Goal: Task Accomplishment & Management: Manage account settings

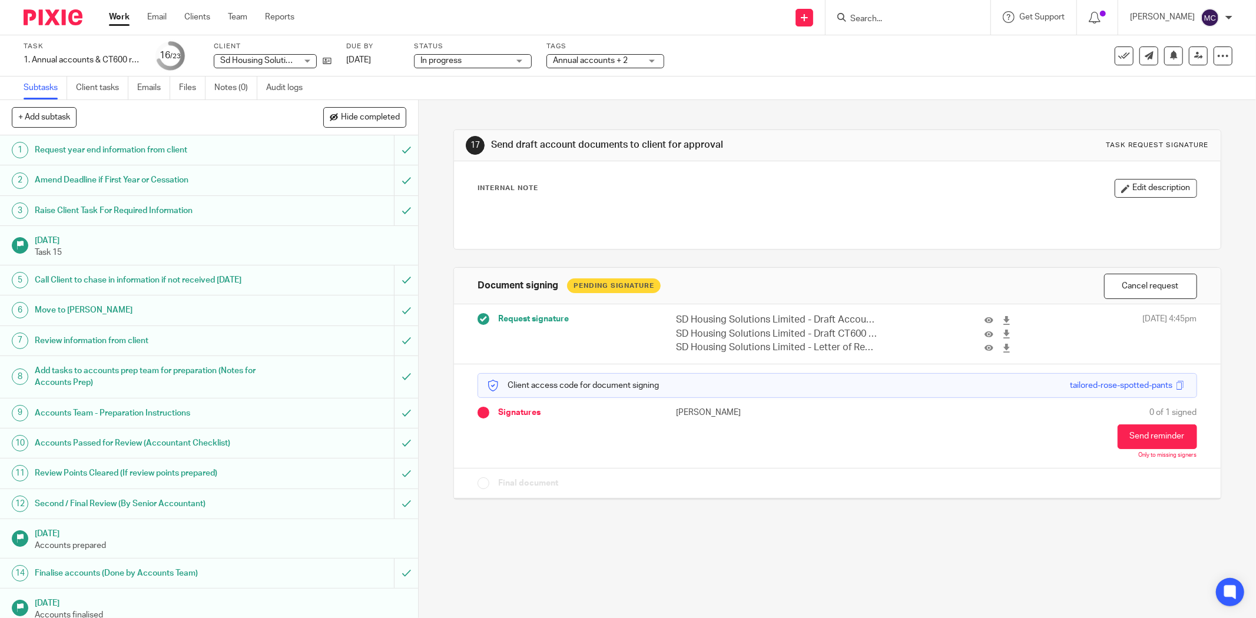
scroll to position [274, 0]
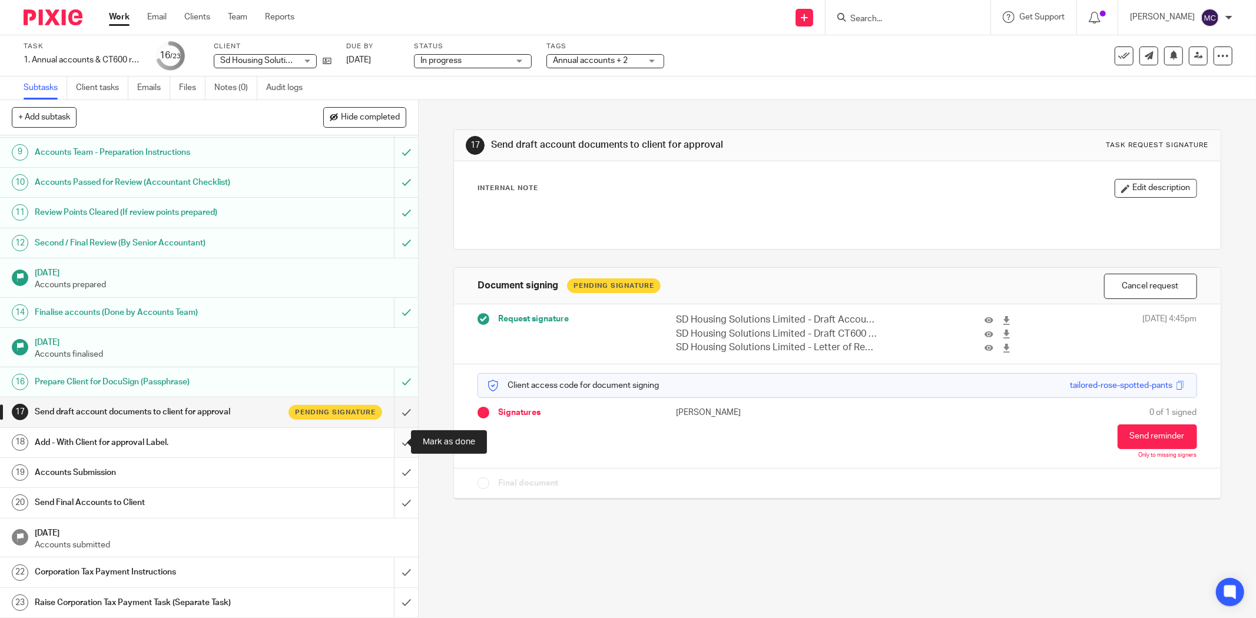
click at [390, 440] on input "submit" at bounding box center [209, 442] width 418 height 29
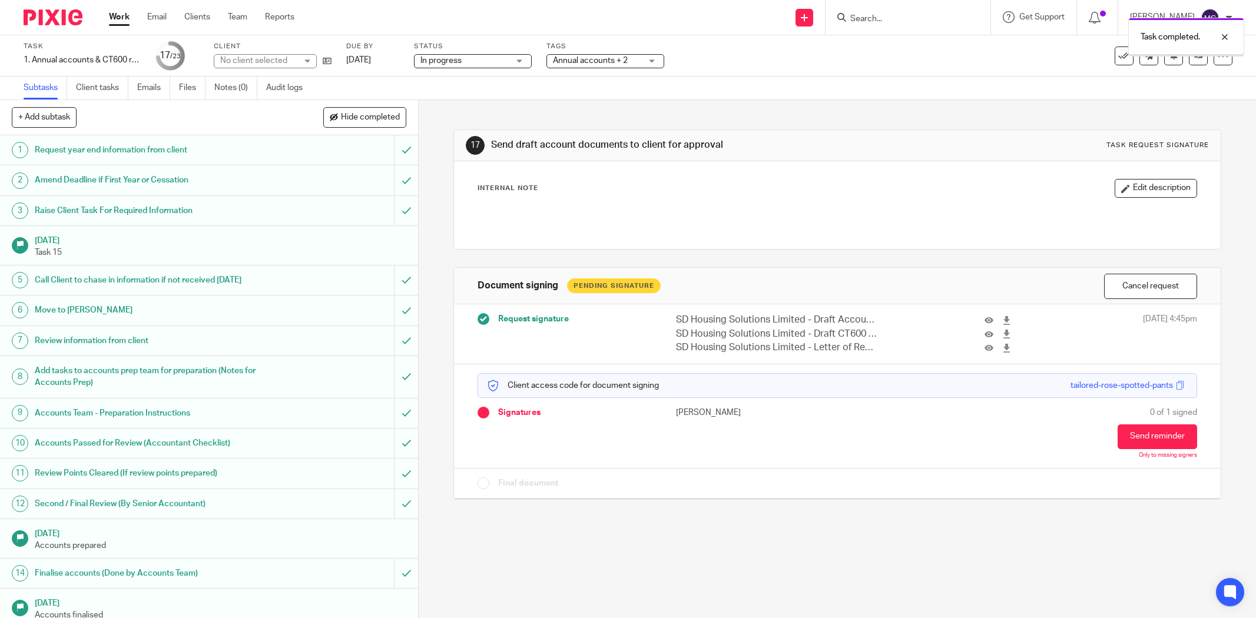
click at [602, 58] on span "Annual accounts + 2" at bounding box center [590, 61] width 75 height 8
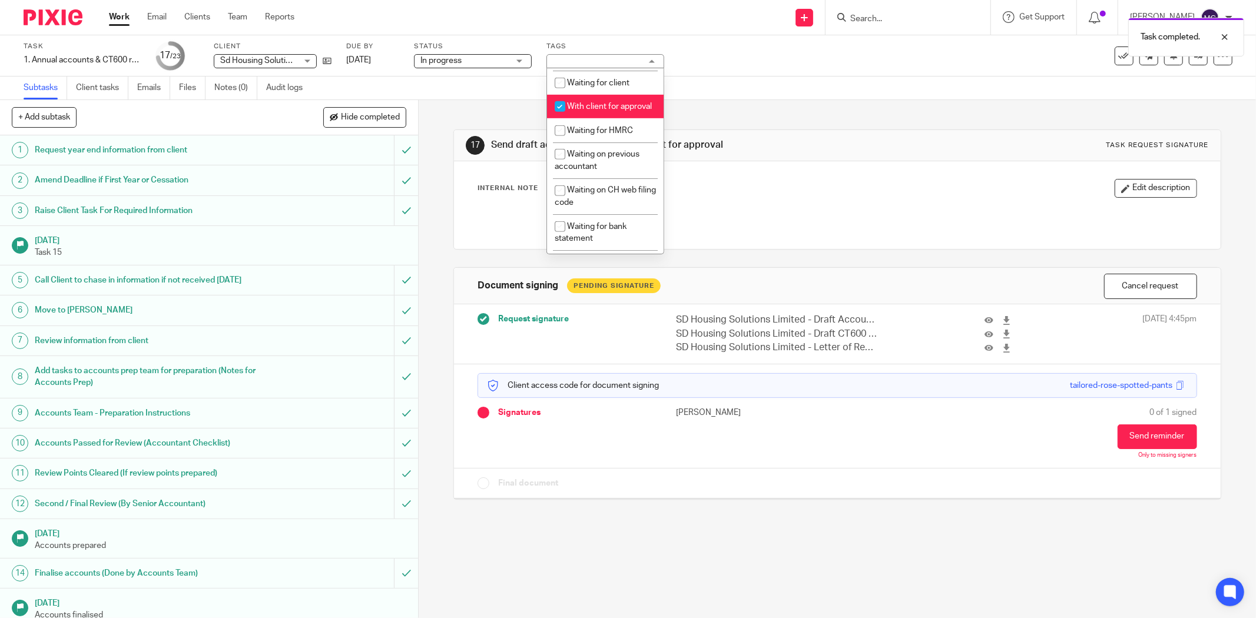
scroll to position [654, 0]
click at [729, 184] on div "Internal Note Edit description" at bounding box center [838, 188] width 720 height 19
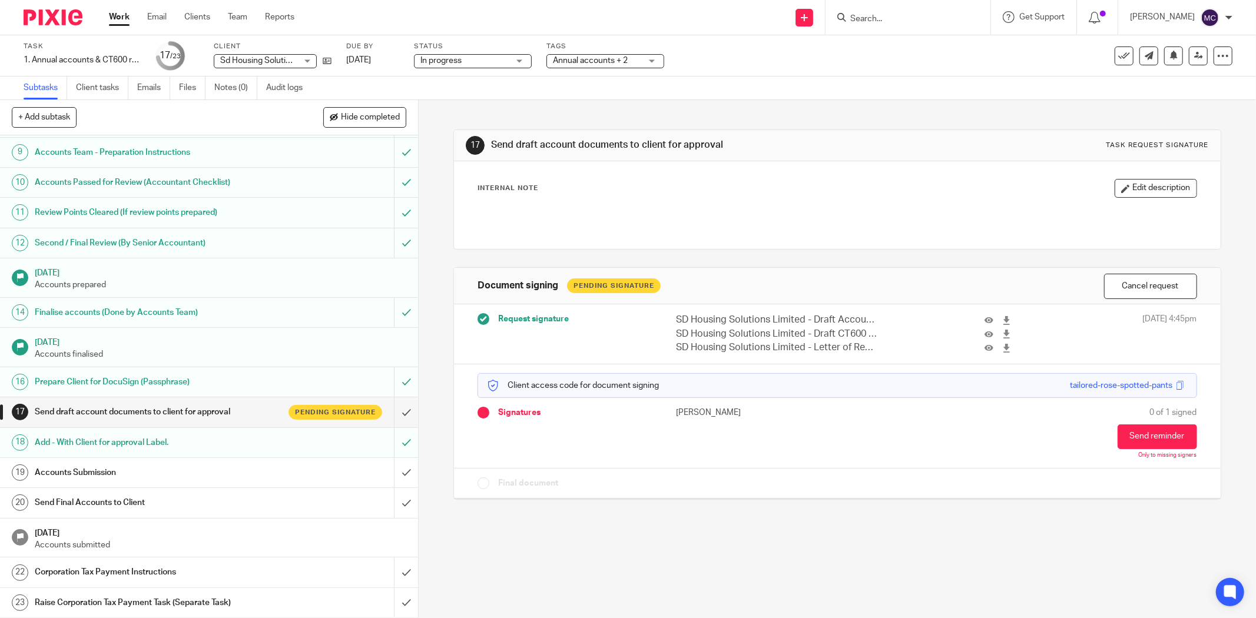
scroll to position [274, 0]
drag, startPoint x: 668, startPoint y: 320, endPoint x: 853, endPoint y: 353, distance: 187.3
click at [853, 353] on div "SD Housing Solutions Limited - Draft Accounts 2025 for signing.pdf SD Housing S…" at bounding box center [847, 333] width 342 height 41
drag, startPoint x: 863, startPoint y: 353, endPoint x: 650, endPoint y: 314, distance: 216.8
click at [676, 314] on div "SD Housing Solutions Limited - Draft Accounts 2025 for signing.pdf SD Housing S…" at bounding box center [847, 333] width 342 height 41
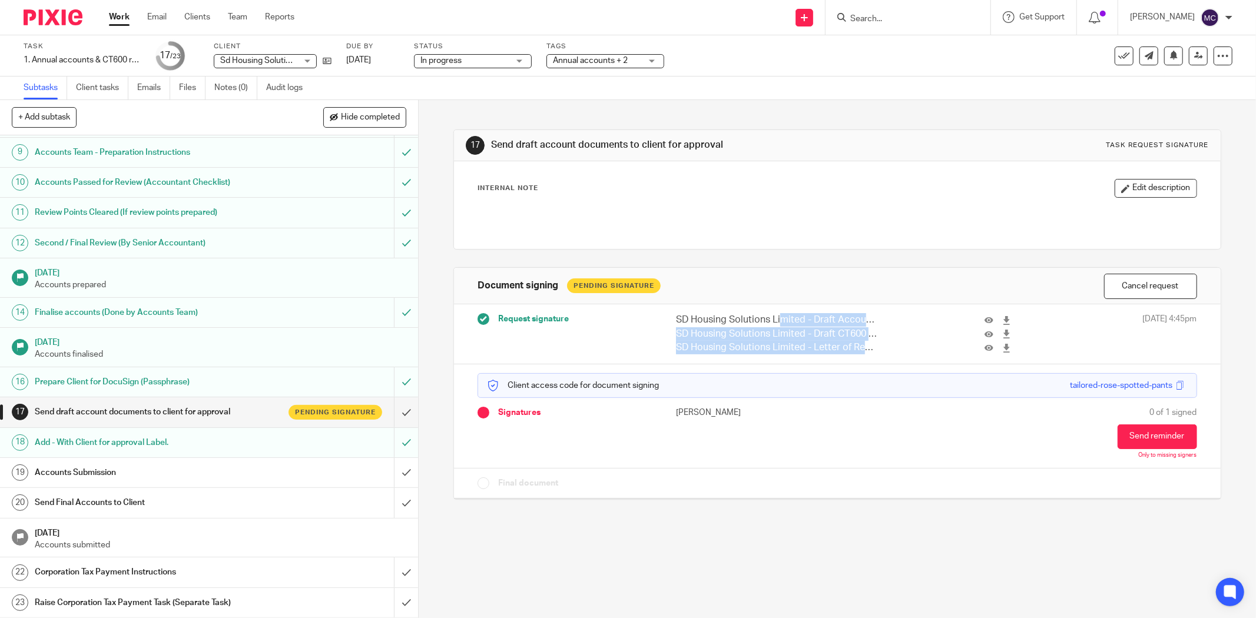
click at [683, 327] on p "SD Housing Solutions Limited - Draft CT600 2025 for signing.pdf" at bounding box center [776, 334] width 201 height 14
drag, startPoint x: 666, startPoint y: 319, endPoint x: 872, endPoint y: 356, distance: 209.3
click at [872, 356] on div "Request signature SD Housing Solutions Limited - Draft Accounts 2025 for signin…" at bounding box center [837, 333] width 767 height 59
click at [873, 355] on div "Request signature SD Housing Solutions Limited - Draft Accounts 2025 for signin…" at bounding box center [837, 333] width 767 height 59
click at [876, 19] on input "Search" at bounding box center [902, 19] width 106 height 11
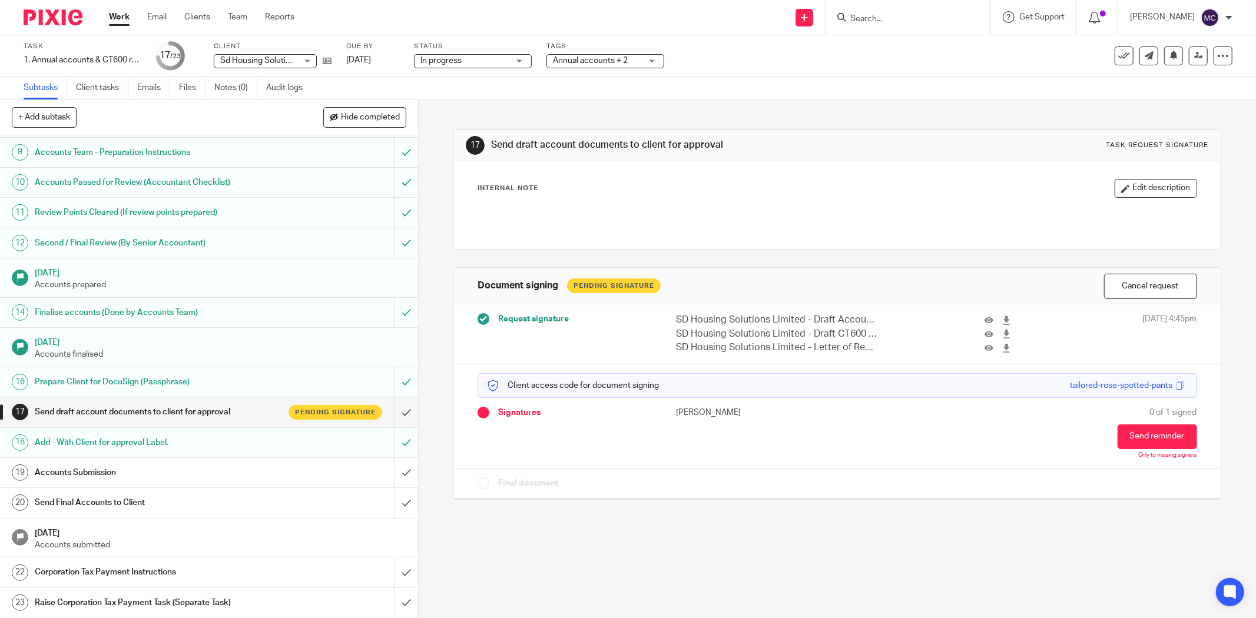
click at [874, 16] on input "Search" at bounding box center [902, 19] width 106 height 11
click at [891, 16] on input "Search" at bounding box center [902, 19] width 106 height 11
click at [904, 19] on input "Search" at bounding box center [902, 19] width 106 height 11
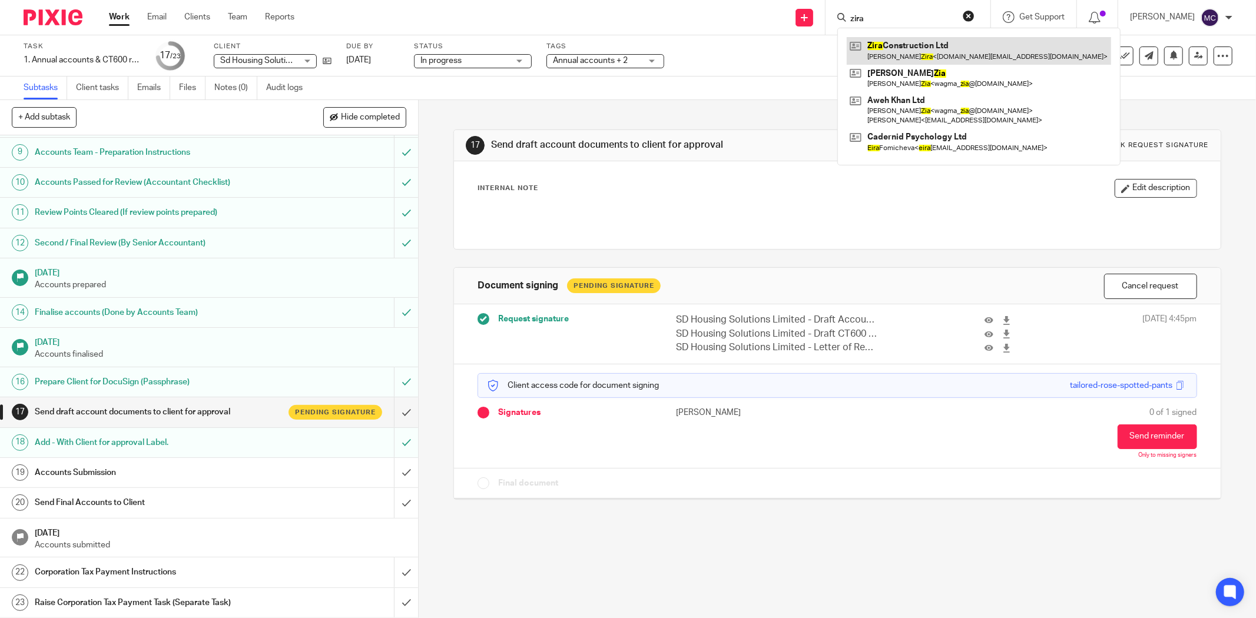
type input "zira"
click at [907, 50] on link at bounding box center [979, 50] width 264 height 27
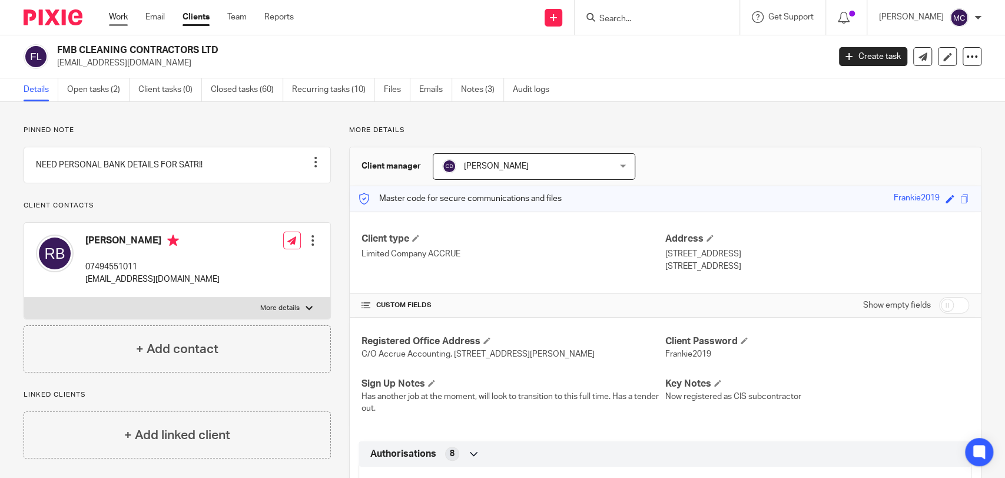
click at [118, 15] on link "Work" at bounding box center [118, 17] width 19 height 12
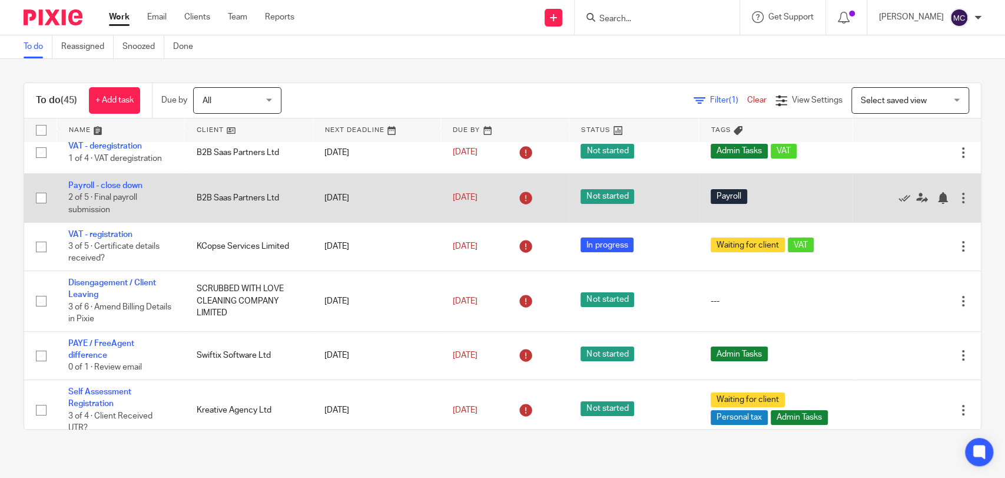
scroll to position [65, 0]
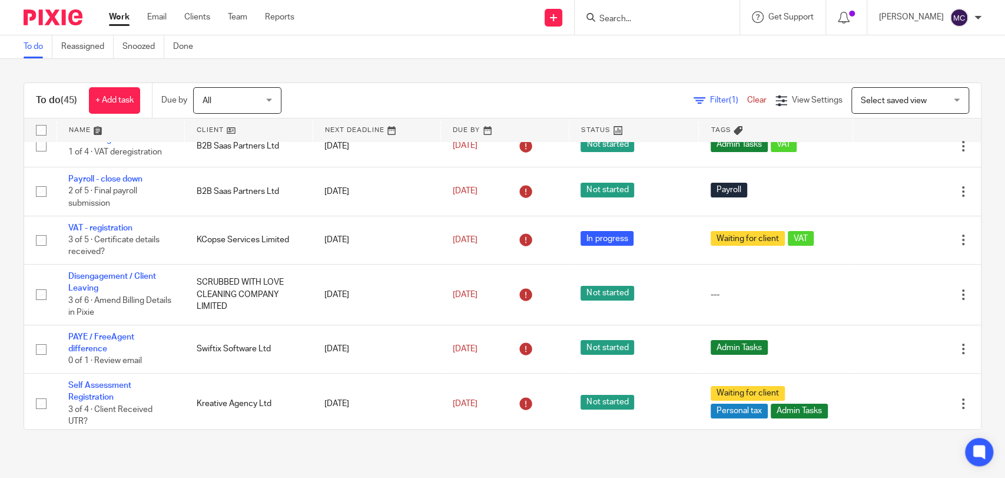
click at [642, 25] on div at bounding box center [657, 17] width 165 height 35
click at [639, 21] on input "Search" at bounding box center [651, 19] width 106 height 11
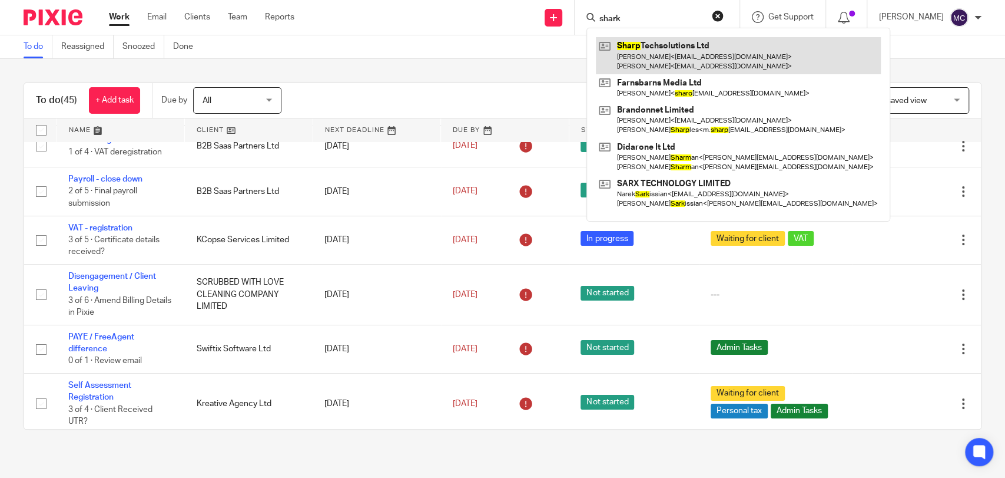
type input "shark"
click at [679, 47] on link at bounding box center [738, 55] width 285 height 37
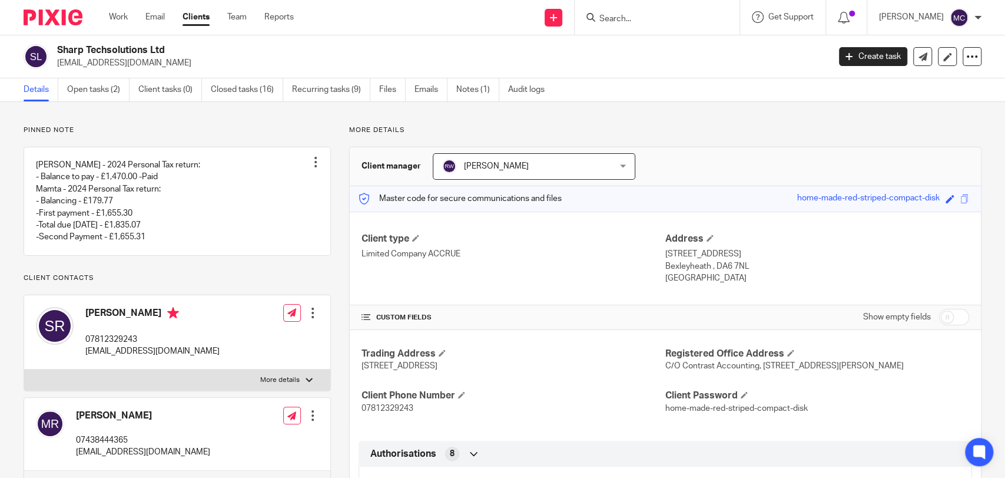
click at [673, 15] on input "Search" at bounding box center [651, 19] width 106 height 11
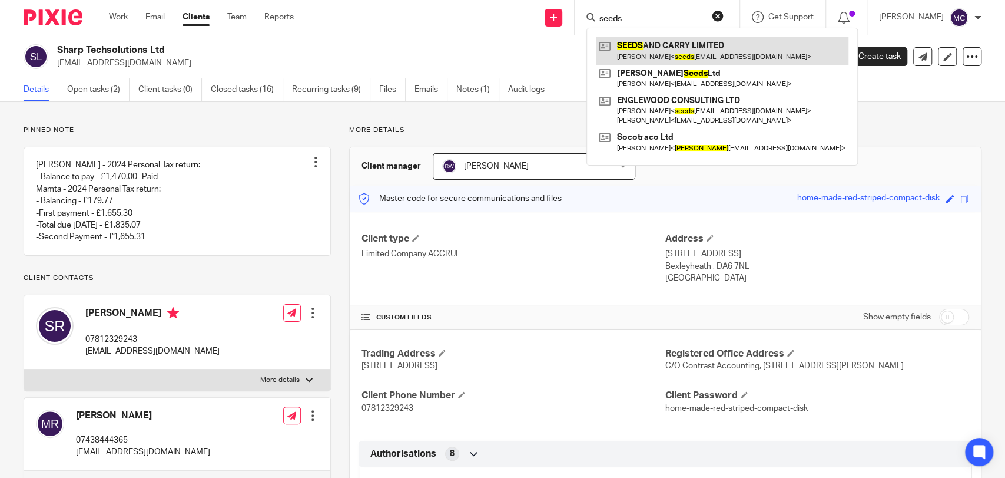
type input "seeds"
click at [671, 49] on link at bounding box center [722, 50] width 253 height 27
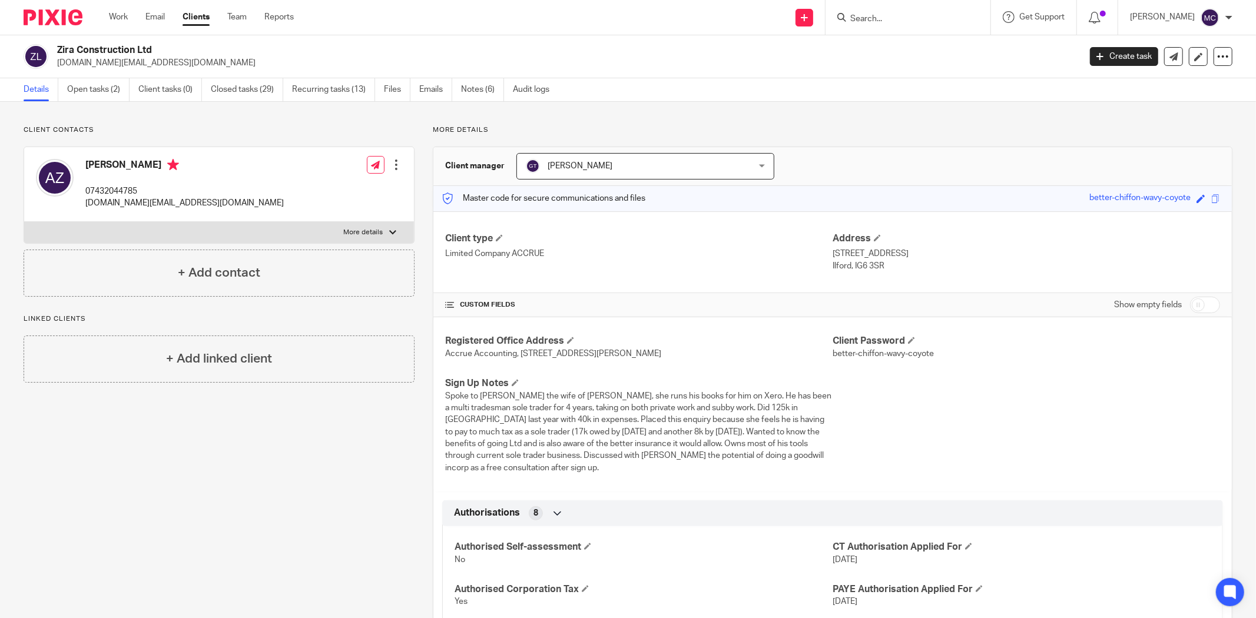
click at [1200, 304] on input "checkbox" at bounding box center [1205, 305] width 30 height 16
checkbox input "true"
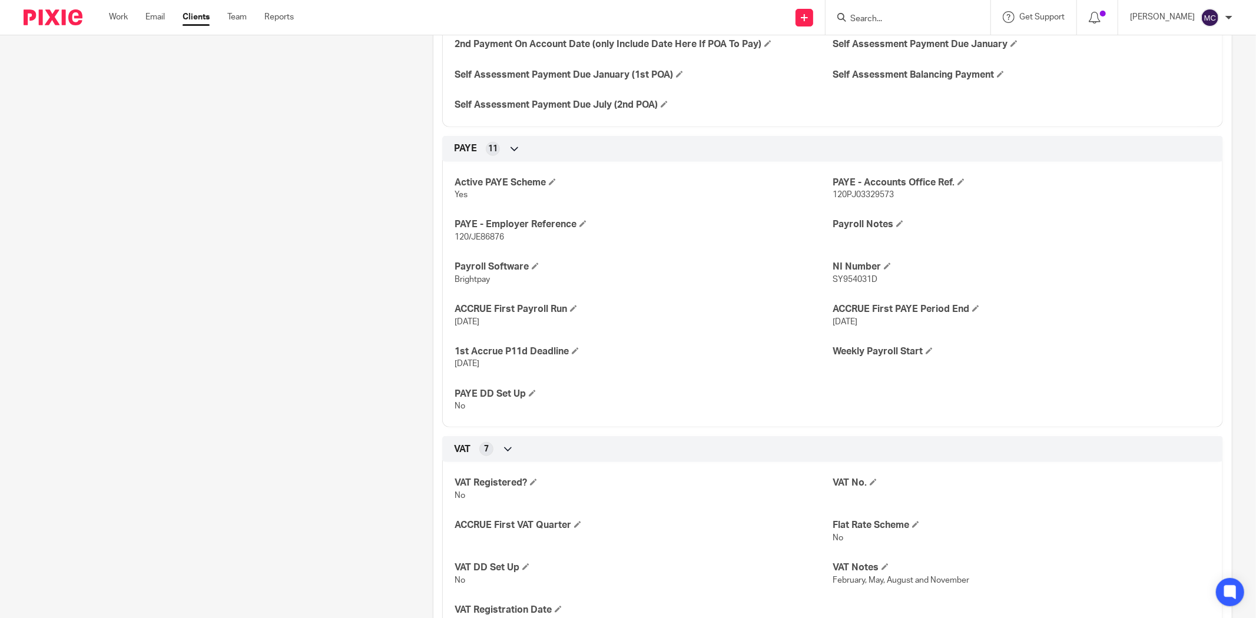
scroll to position [916, 0]
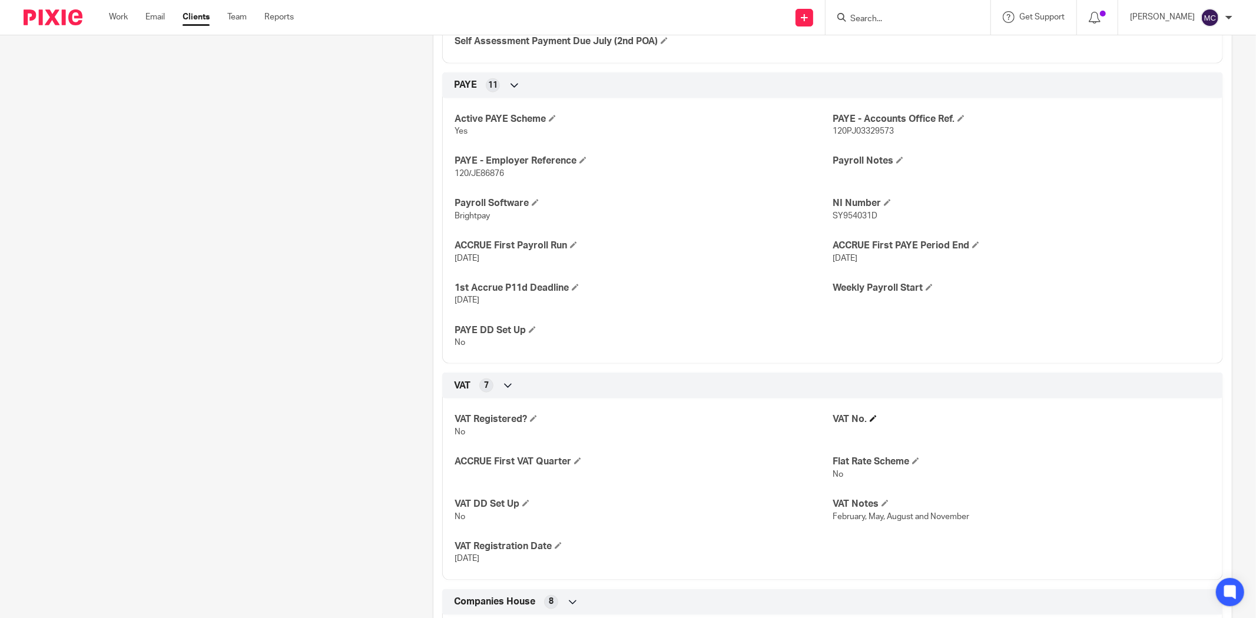
click at [870, 425] on h4 "VAT No." at bounding box center [1022, 419] width 378 height 12
click at [871, 416] on span at bounding box center [873, 418] width 7 height 7
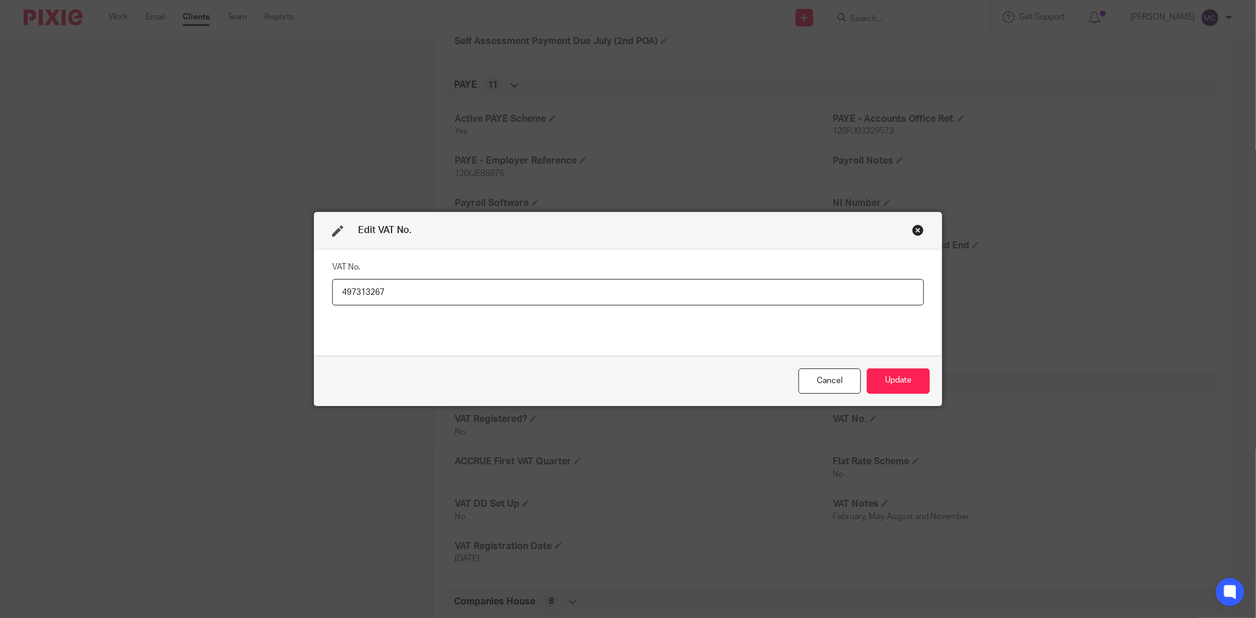
drag, startPoint x: 362, startPoint y: 291, endPoint x: 370, endPoint y: 297, distance: 10.1
click at [370, 297] on input "497313267" at bounding box center [628, 292] width 592 height 26
click at [392, 289] on input "497313267" at bounding box center [628, 292] width 592 height 26
type input "497313267"
click at [899, 380] on button "Update" at bounding box center [898, 381] width 63 height 25
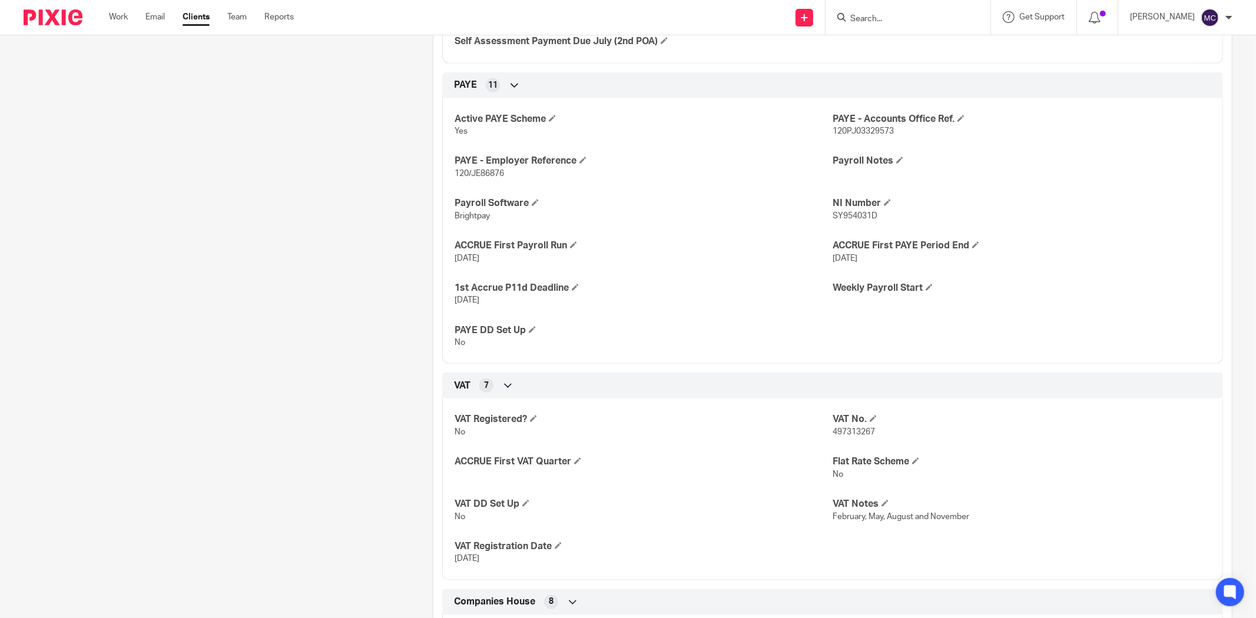
click at [884, 19] on input "Search" at bounding box center [902, 19] width 106 height 11
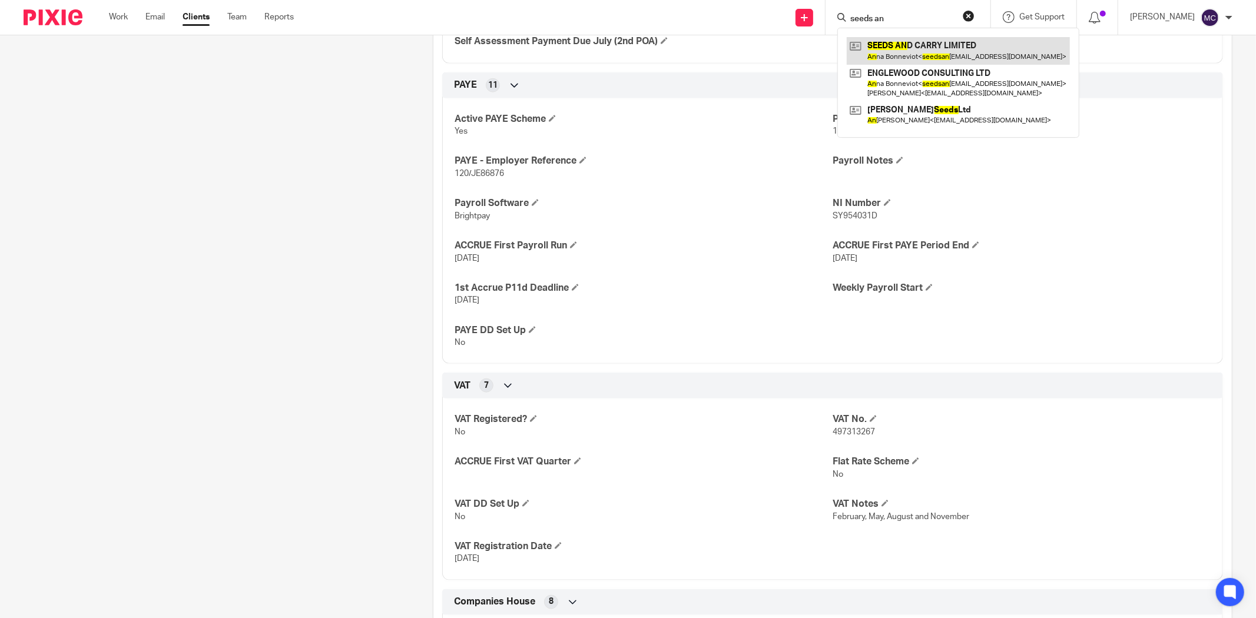
type input "seeds an"
click at [943, 52] on link at bounding box center [958, 50] width 223 height 27
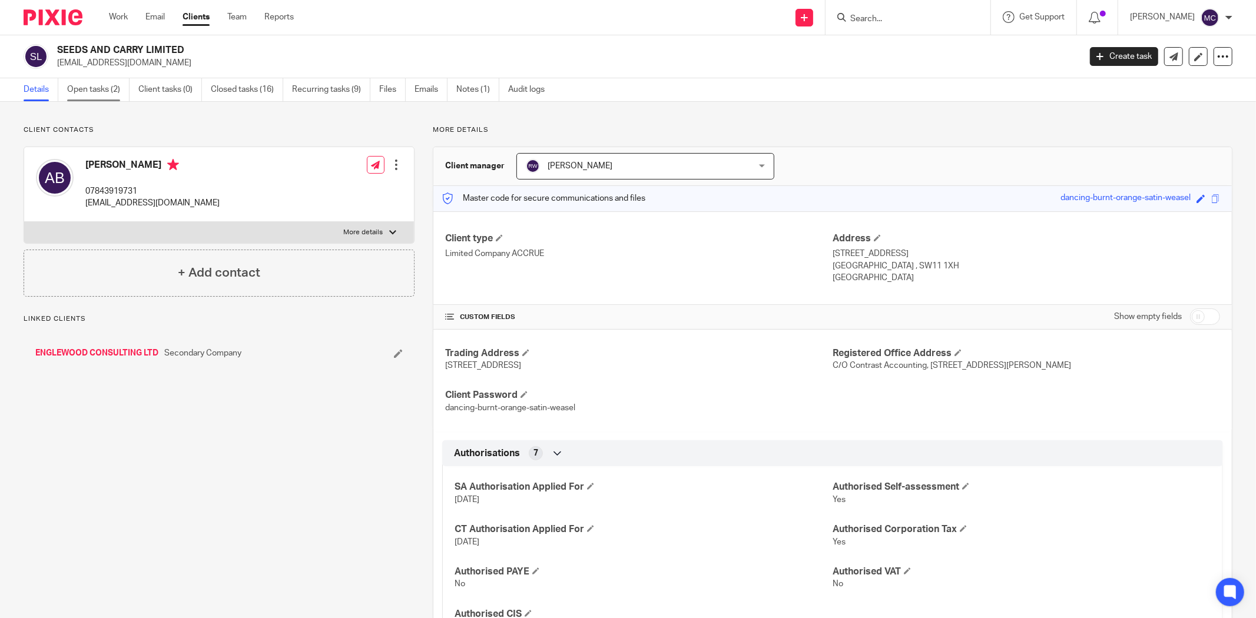
click at [97, 87] on link "Open tasks (2)" at bounding box center [98, 89] width 62 height 23
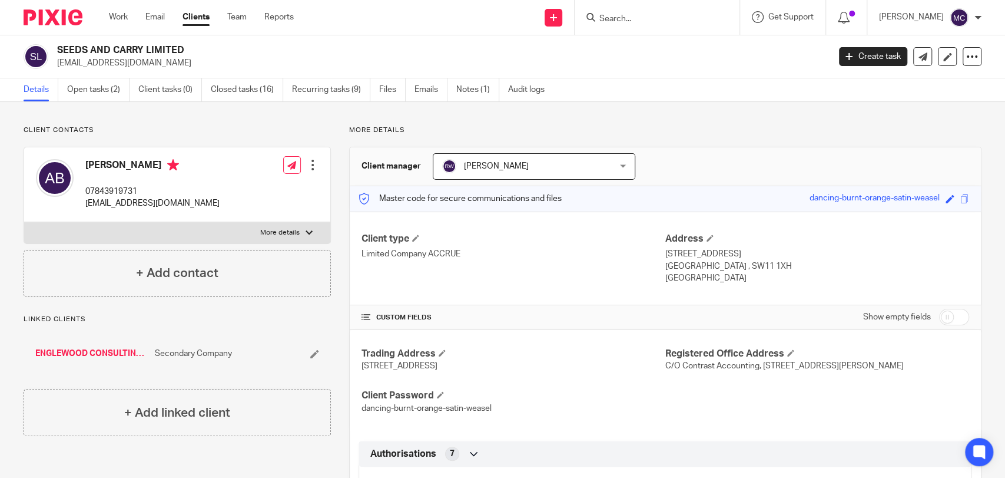
click at [619, 20] on input "Search" at bounding box center [651, 19] width 106 height 11
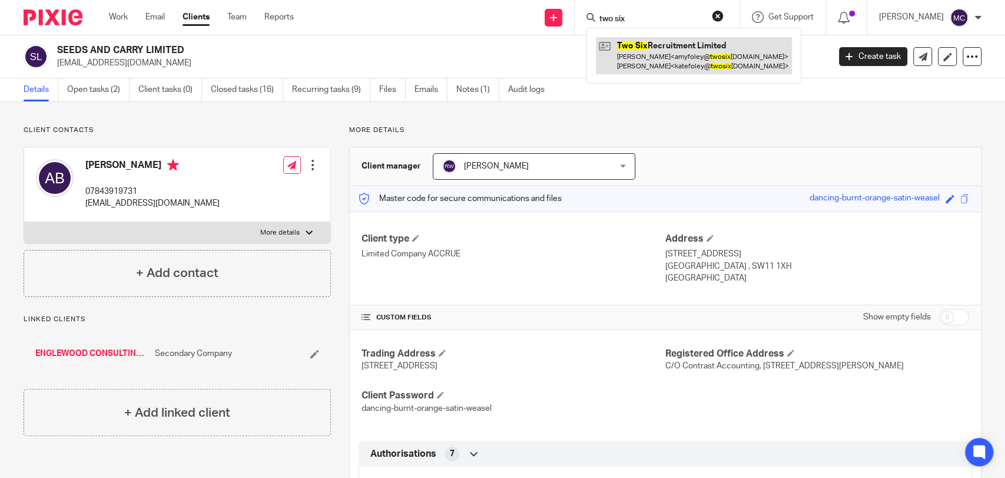
type input "two six"
click at [631, 43] on link at bounding box center [694, 55] width 196 height 37
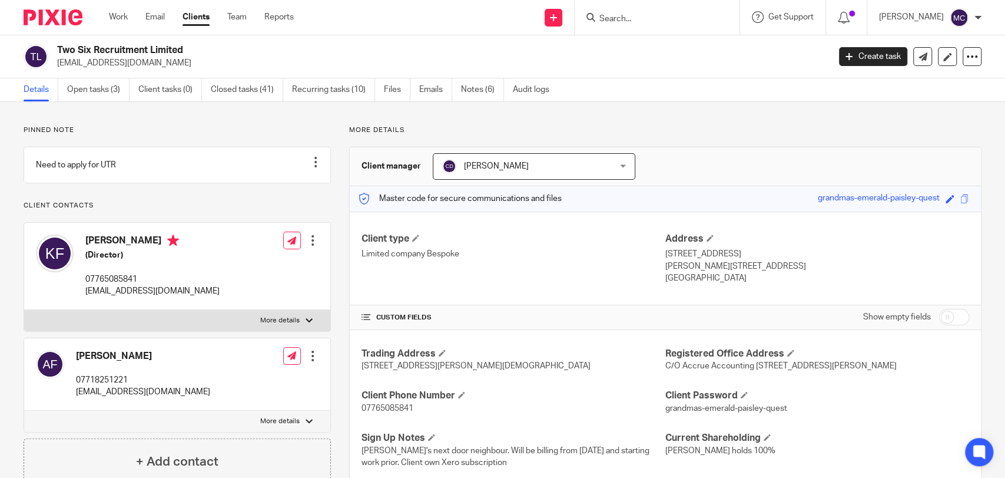
click at [671, 22] on input "Search" at bounding box center [651, 19] width 106 height 11
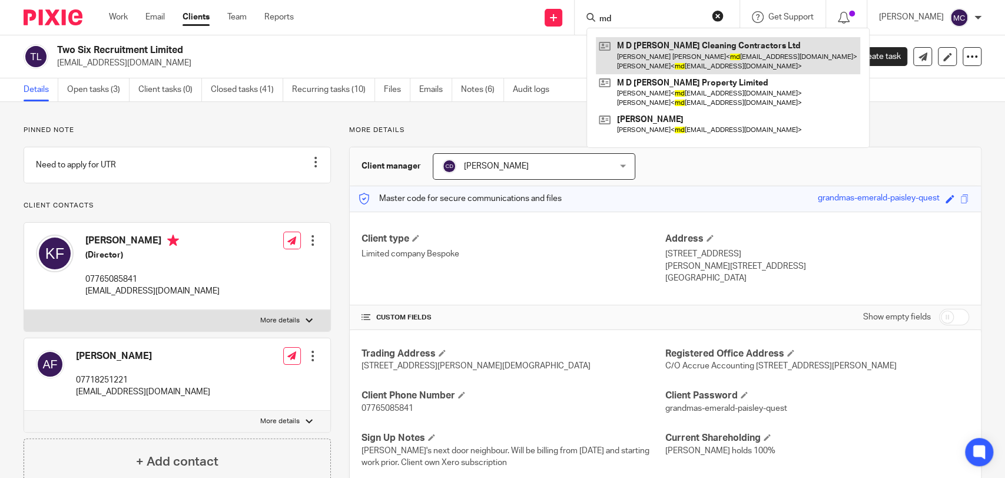
type input "md"
click at [647, 55] on link at bounding box center [728, 55] width 264 height 37
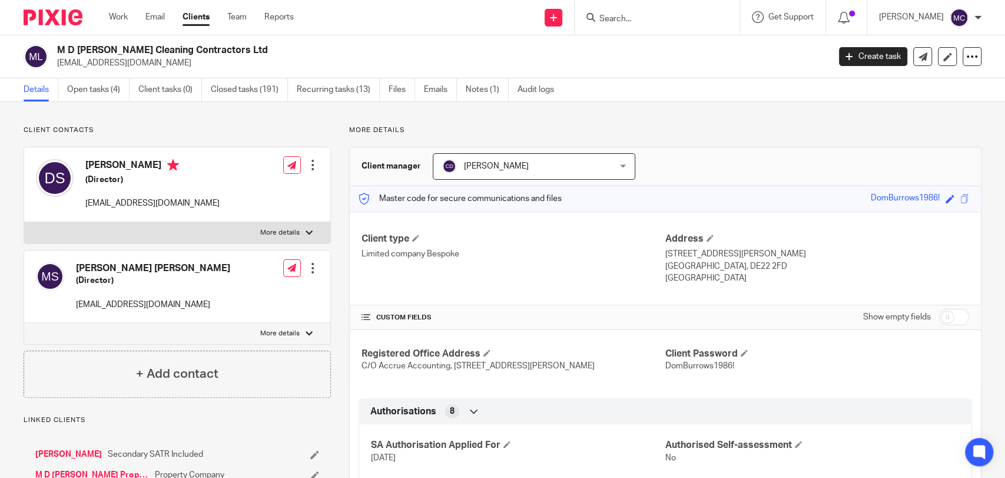
click at [639, 24] on input "Search" at bounding box center [651, 19] width 106 height 11
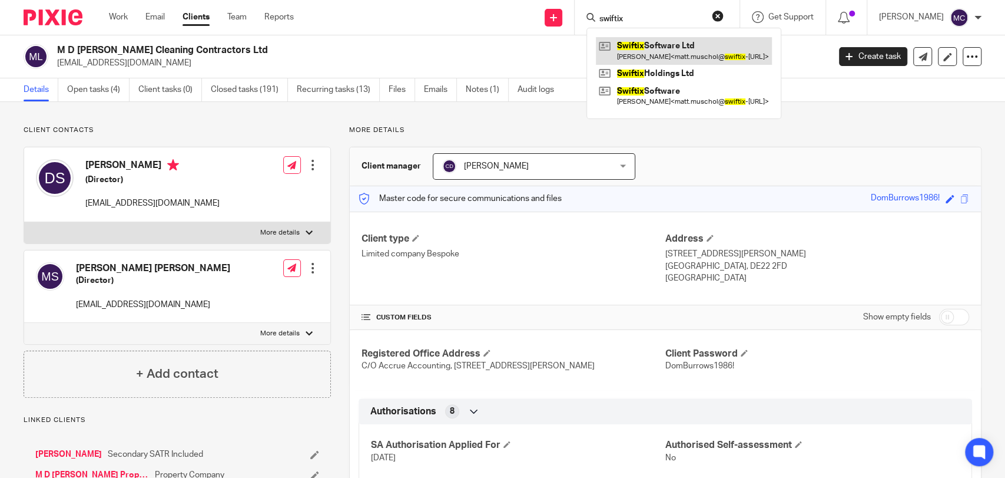
type input "swiftix"
click at [641, 39] on link at bounding box center [684, 50] width 176 height 27
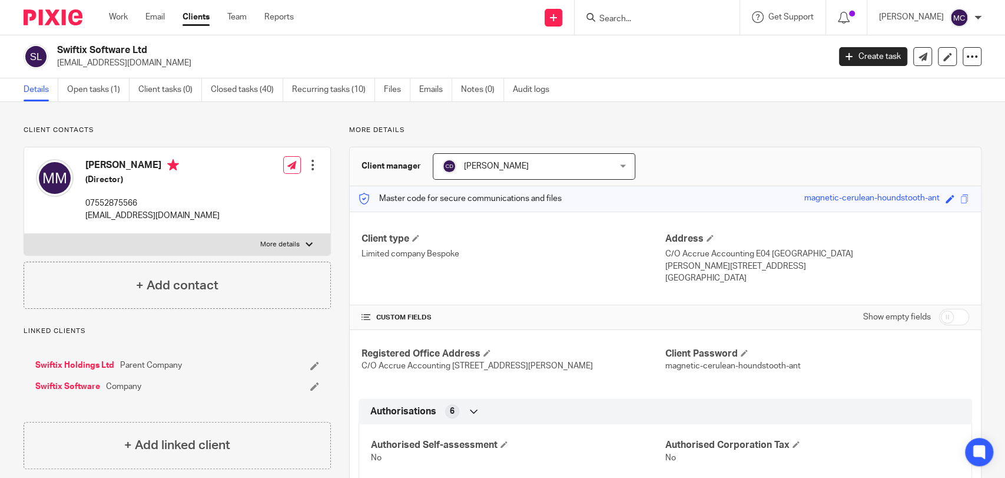
click at [605, 18] on input "Search" at bounding box center [651, 19] width 106 height 11
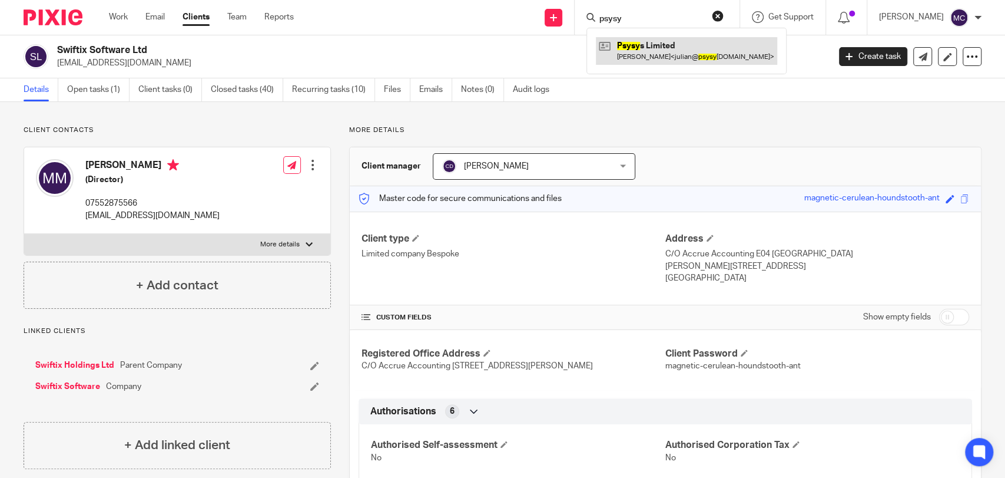
type input "psysy"
click at [631, 46] on link at bounding box center [686, 50] width 181 height 27
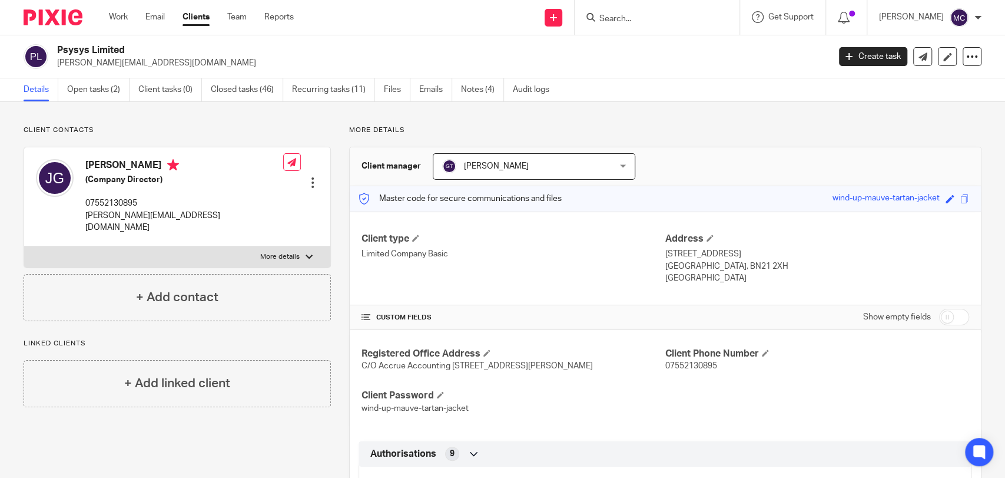
click at [625, 19] on input "Search" at bounding box center [651, 19] width 106 height 11
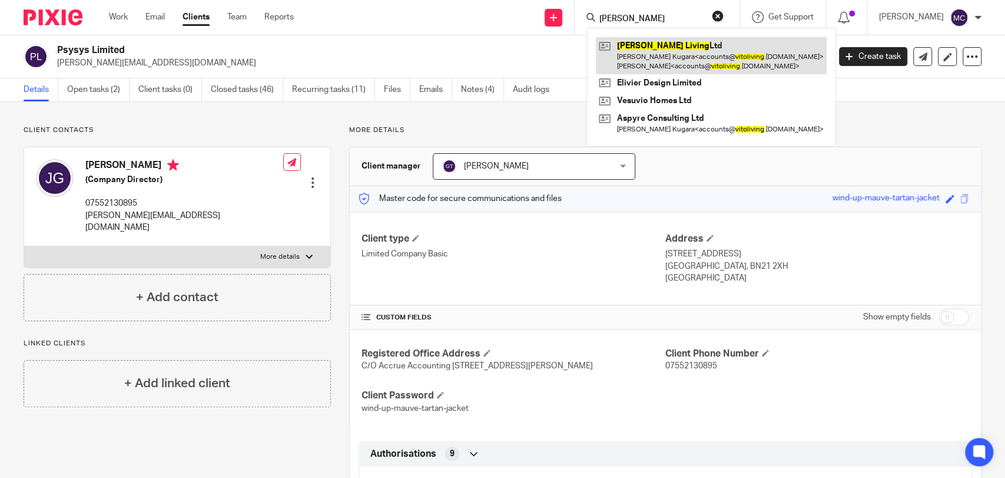
type input "[PERSON_NAME]"
click at [672, 57] on link at bounding box center [711, 55] width 231 height 37
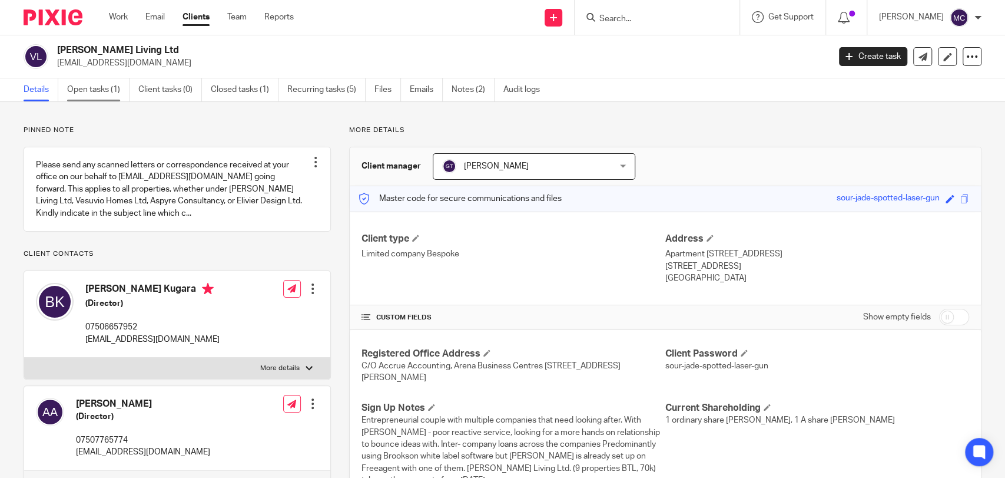
click at [89, 87] on link "Open tasks (1)" at bounding box center [98, 89] width 62 height 23
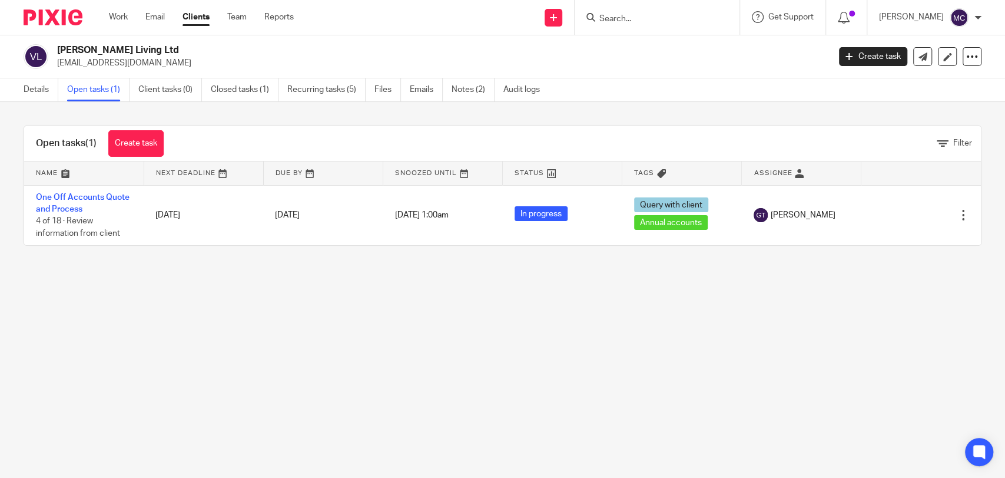
click at [629, 19] on input "Search" at bounding box center [651, 19] width 106 height 11
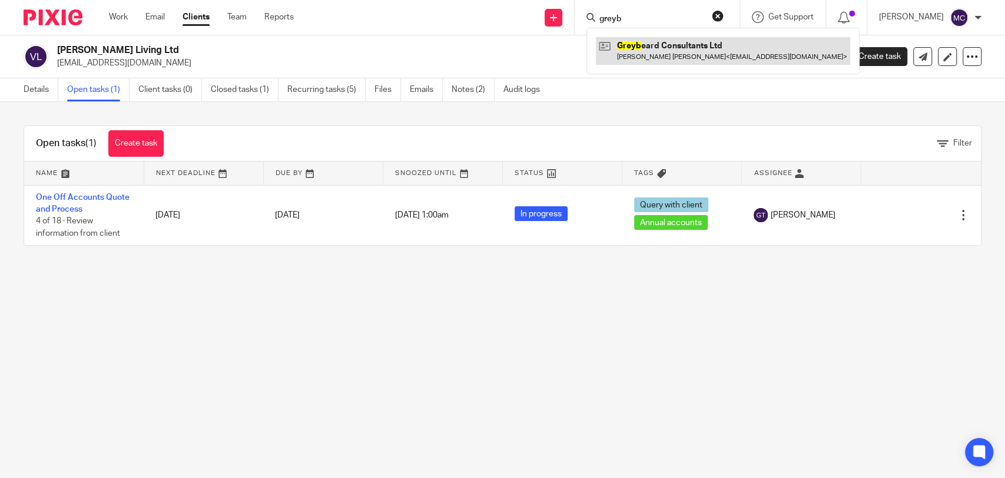
type input "greyb"
click at [662, 47] on link at bounding box center [723, 50] width 254 height 27
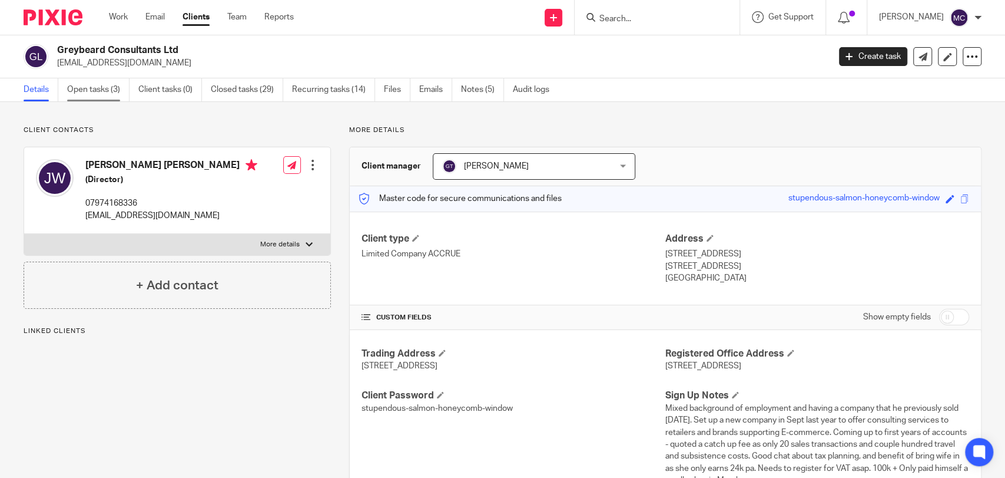
click at [100, 89] on link "Open tasks (3)" at bounding box center [98, 89] width 62 height 23
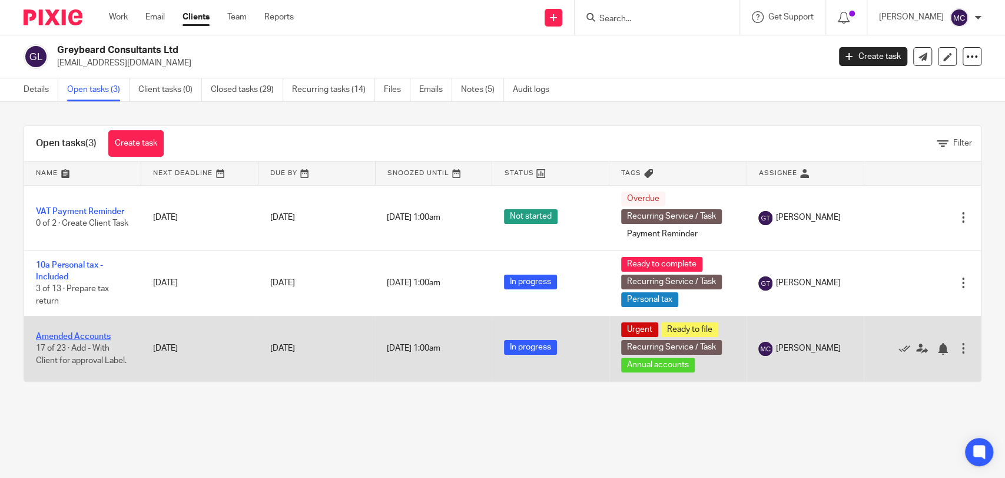
click at [63, 332] on link "Amended Accounts" at bounding box center [73, 336] width 75 height 8
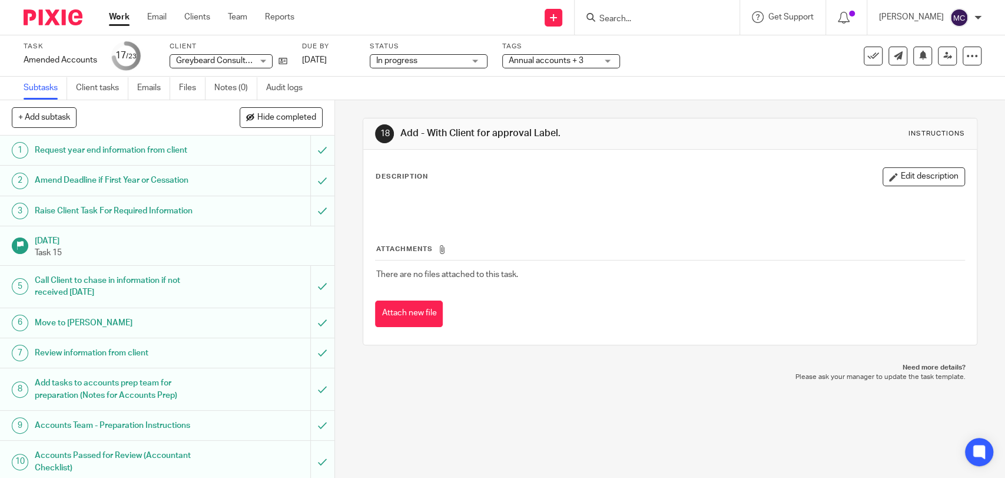
scroll to position [472, 0]
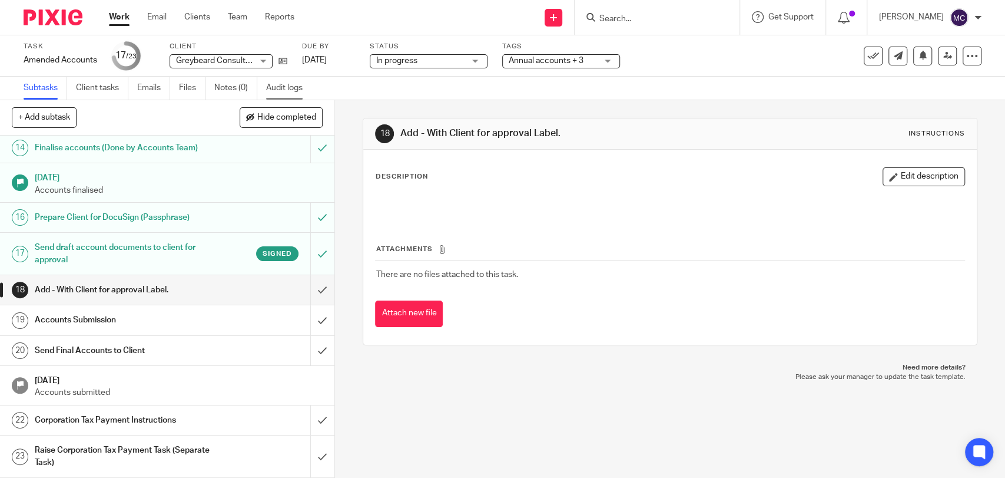
click at [287, 80] on link "Audit logs" at bounding box center [288, 88] width 45 height 23
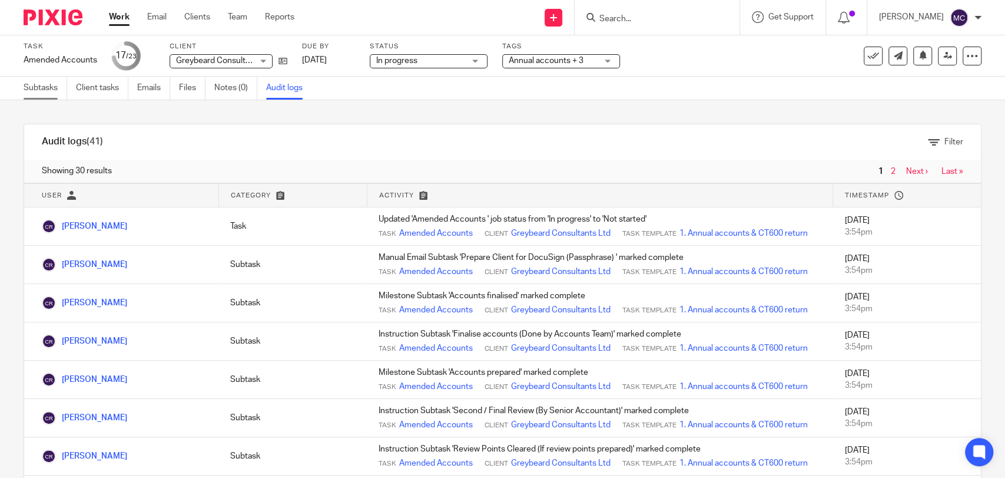
click at [28, 90] on link "Subtasks" at bounding box center [46, 88] width 44 height 23
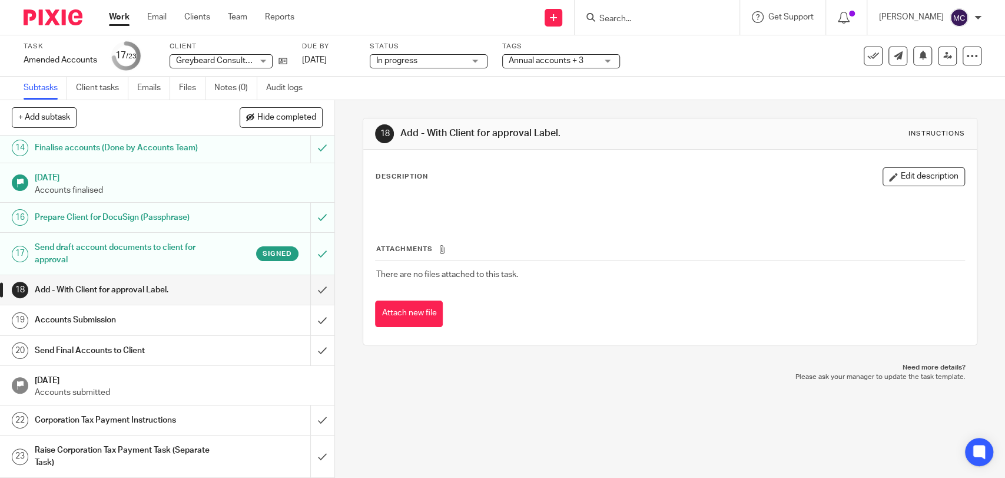
scroll to position [469, 0]
click at [157, 246] on h1 "Send draft account documents to client for approval" at bounding box center [123, 253] width 176 height 30
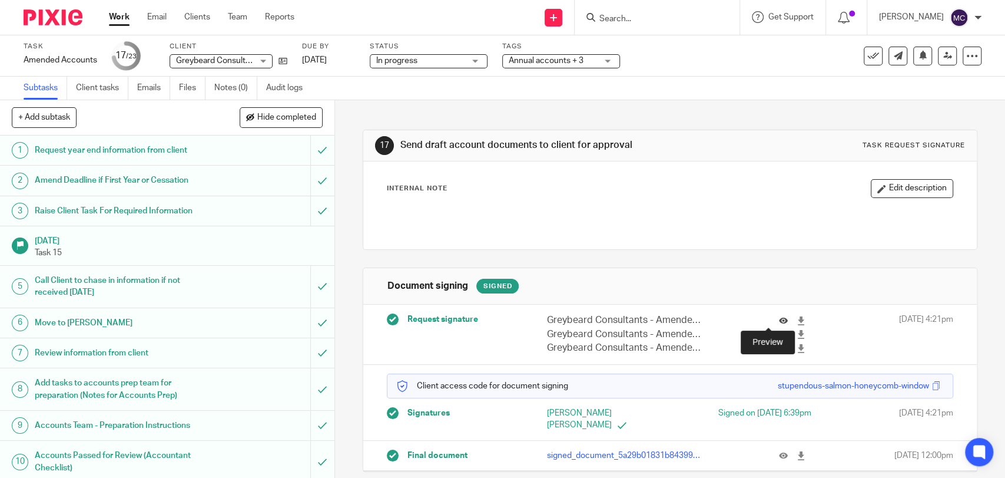
click at [779, 321] on icon at bounding box center [783, 320] width 9 height 9
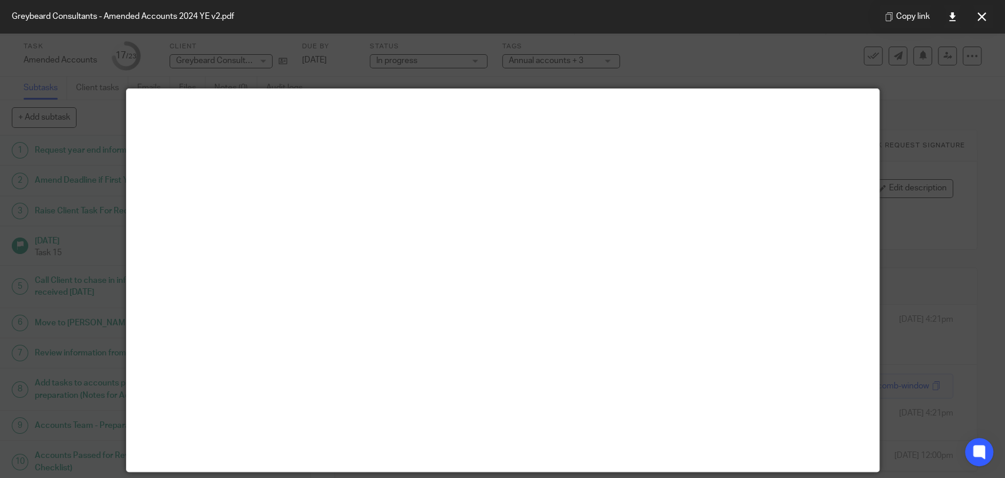
click at [904, 281] on div at bounding box center [502, 239] width 1005 height 478
click at [986, 11] on button at bounding box center [982, 17] width 24 height 24
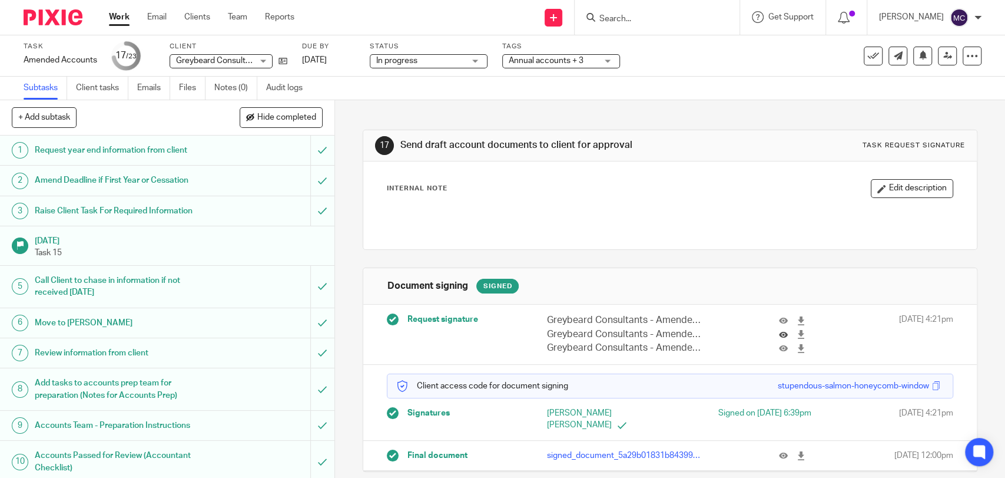
click at [779, 337] on button at bounding box center [788, 334] width 18 height 9
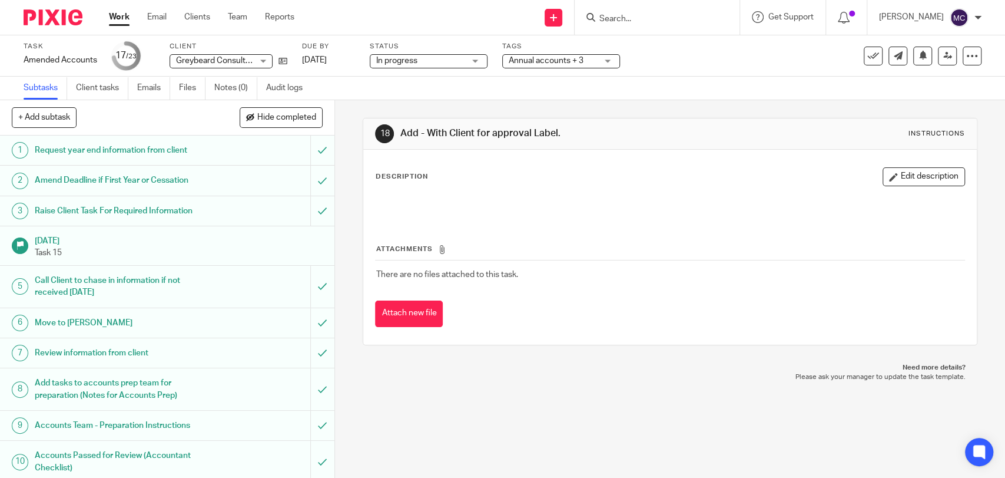
click at [631, 21] on input "Search" at bounding box center [651, 19] width 106 height 11
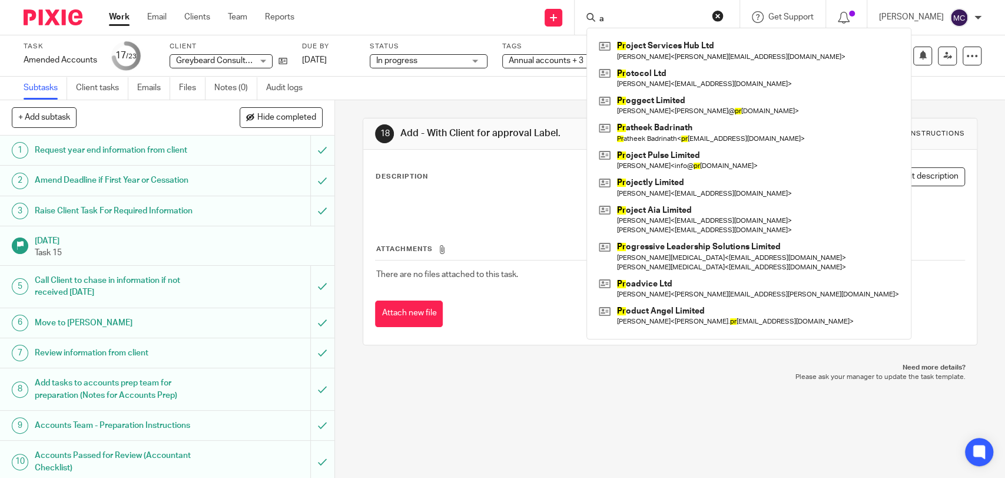
type input "a"
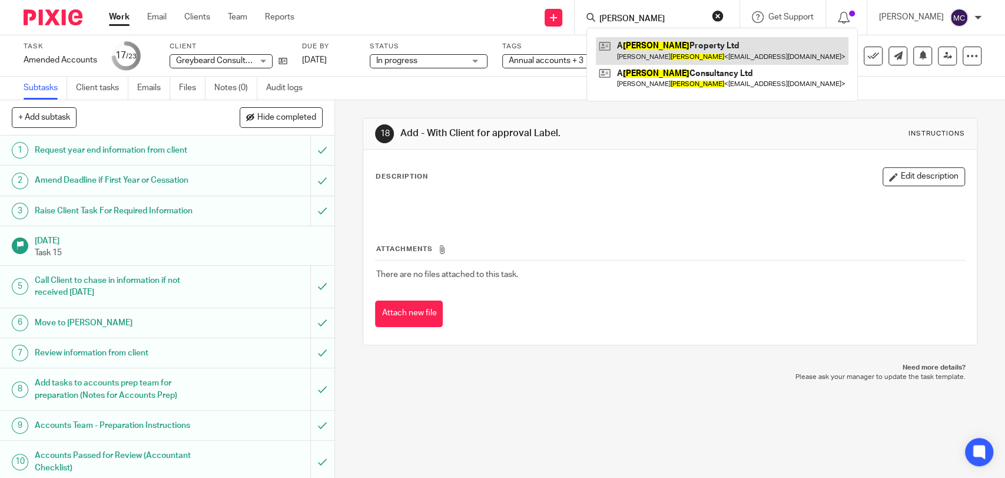
type input "[PERSON_NAME]"
click at [669, 52] on link at bounding box center [722, 50] width 253 height 27
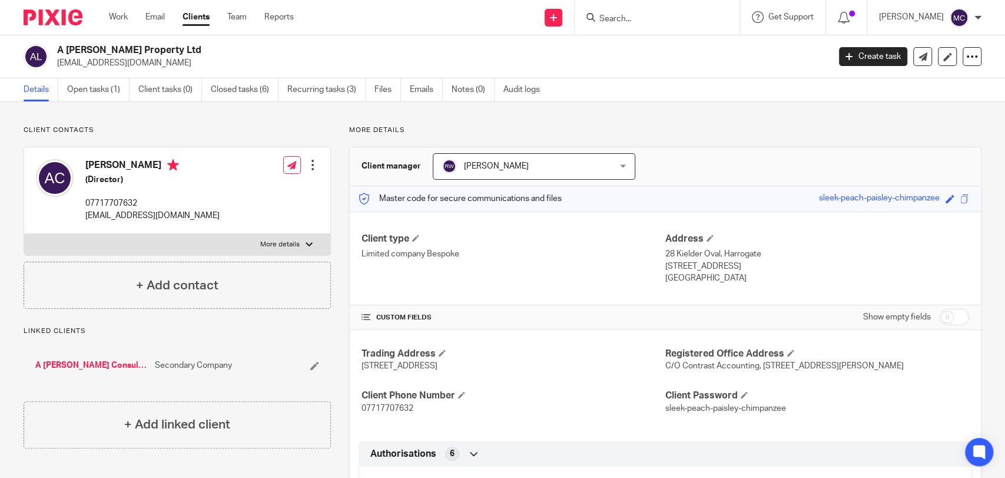
click at [611, 21] on input "Search" at bounding box center [651, 19] width 106 height 11
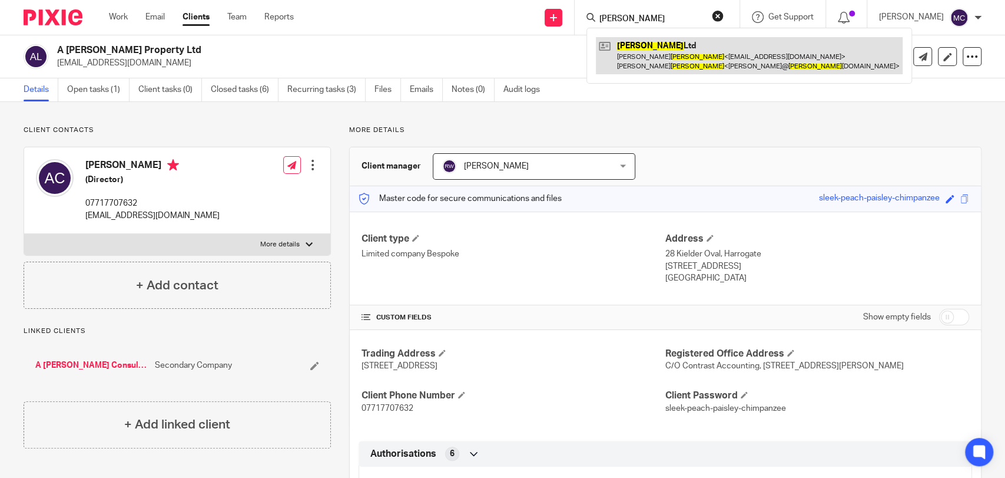
type input "mcgeever"
click at [634, 61] on link at bounding box center [749, 55] width 307 height 37
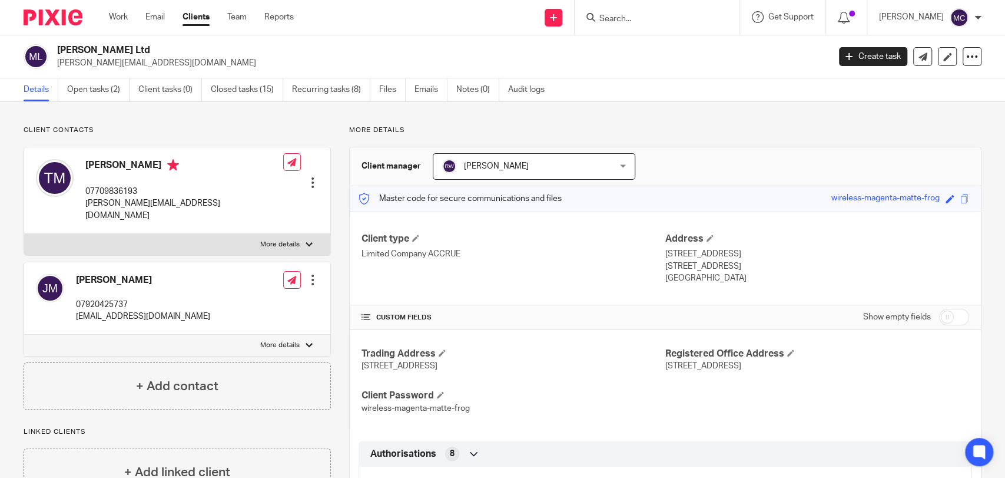
drag, startPoint x: 636, startPoint y: 4, endPoint x: 634, endPoint y: 10, distance: 6.7
click at [634, 10] on div at bounding box center [657, 17] width 165 height 35
click at [634, 10] on form at bounding box center [660, 17] width 125 height 15
click at [631, 22] on input "Search" at bounding box center [651, 19] width 106 height 11
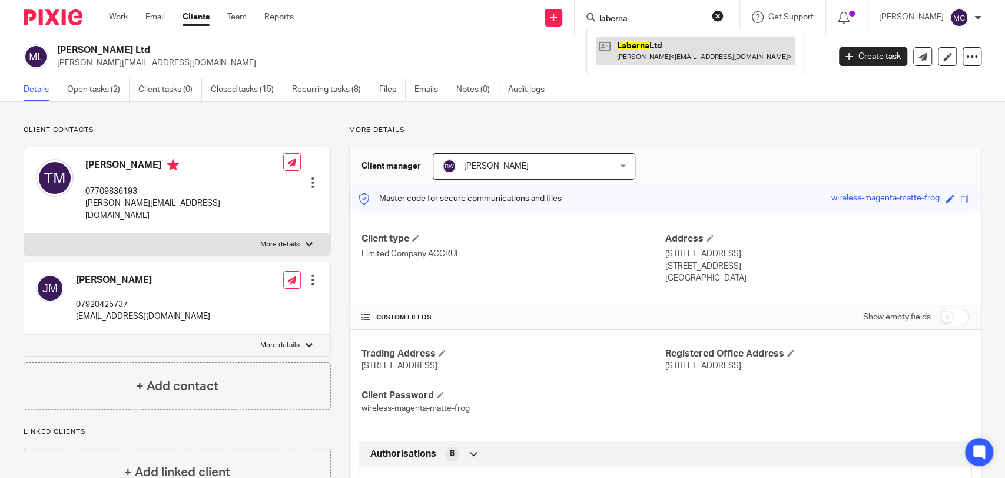
type input "laberna"
click at [638, 53] on link at bounding box center [695, 50] width 199 height 27
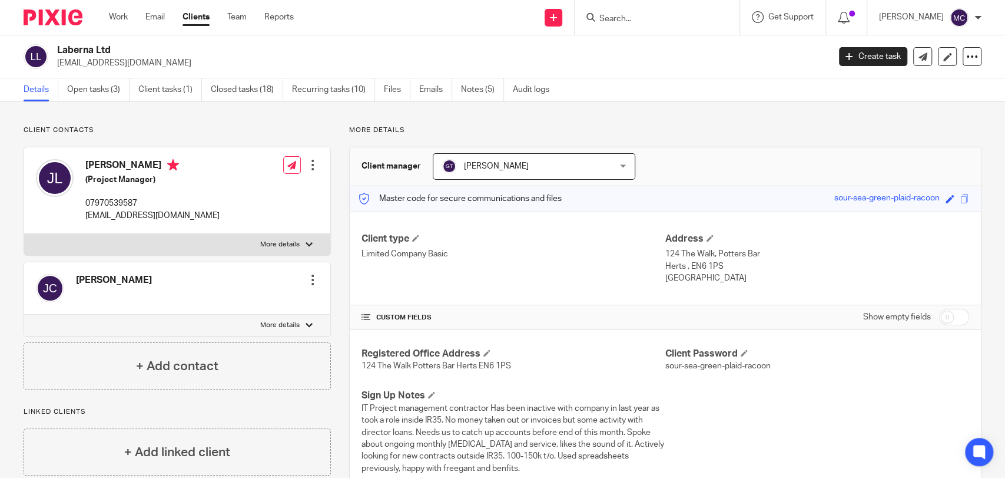
click at [613, 12] on form at bounding box center [660, 17] width 125 height 15
click at [615, 17] on input "Search" at bounding box center [651, 19] width 106 height 11
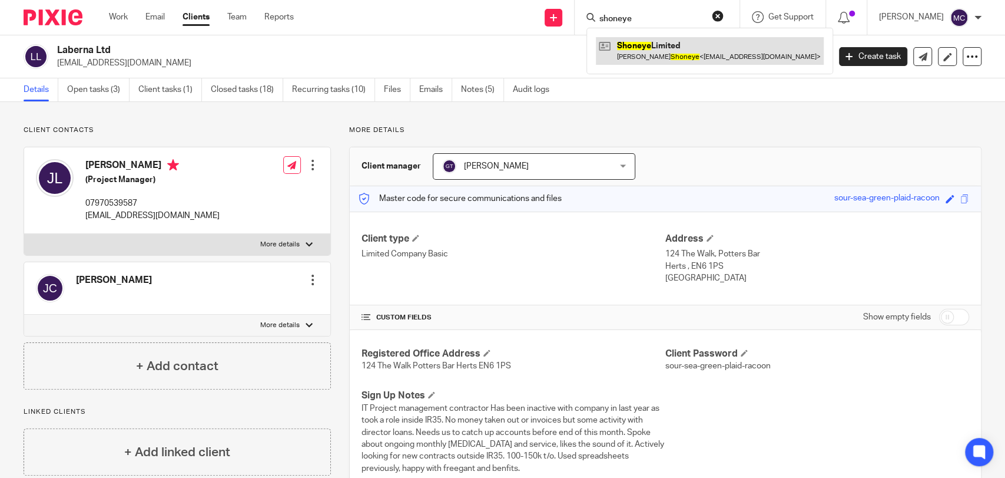
type input "shoneye"
click at [655, 51] on link at bounding box center [710, 50] width 228 height 27
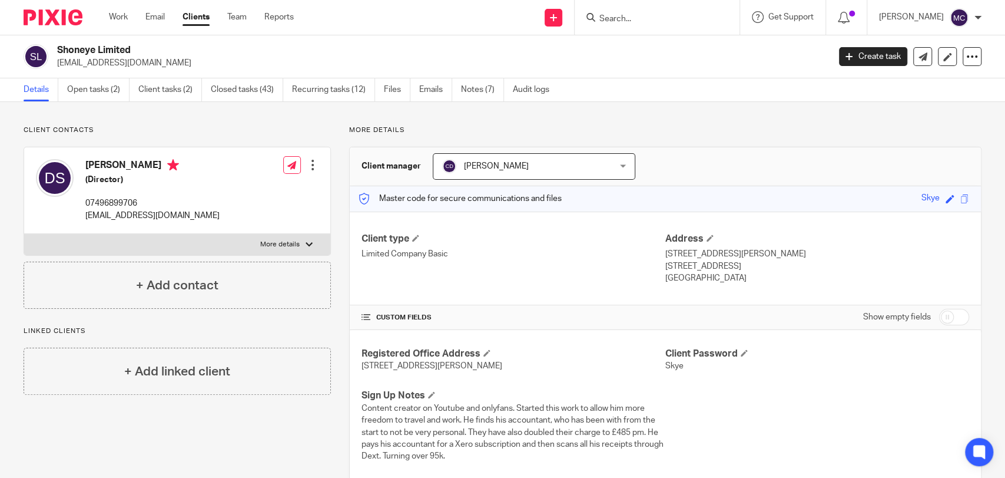
click at [606, 23] on input "Search" at bounding box center [651, 19] width 106 height 11
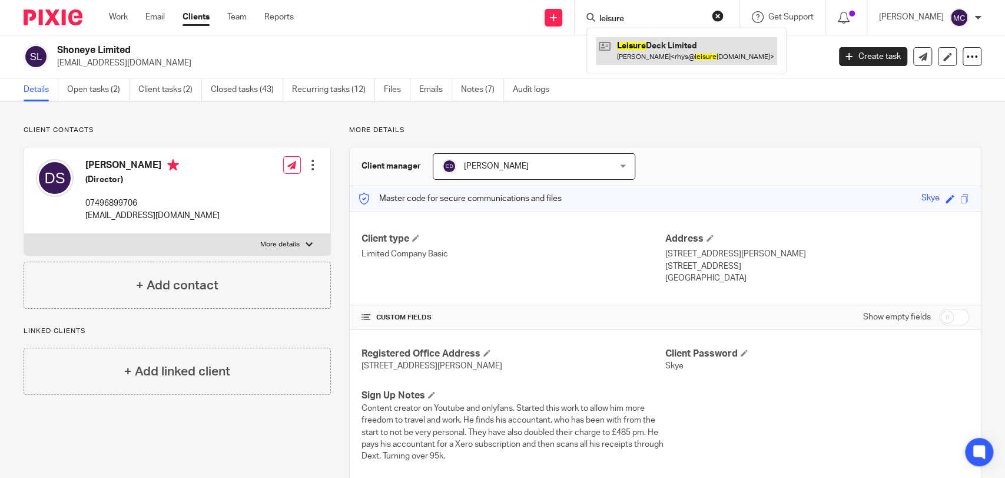
type input "leisure"
click at [673, 55] on link at bounding box center [686, 50] width 181 height 27
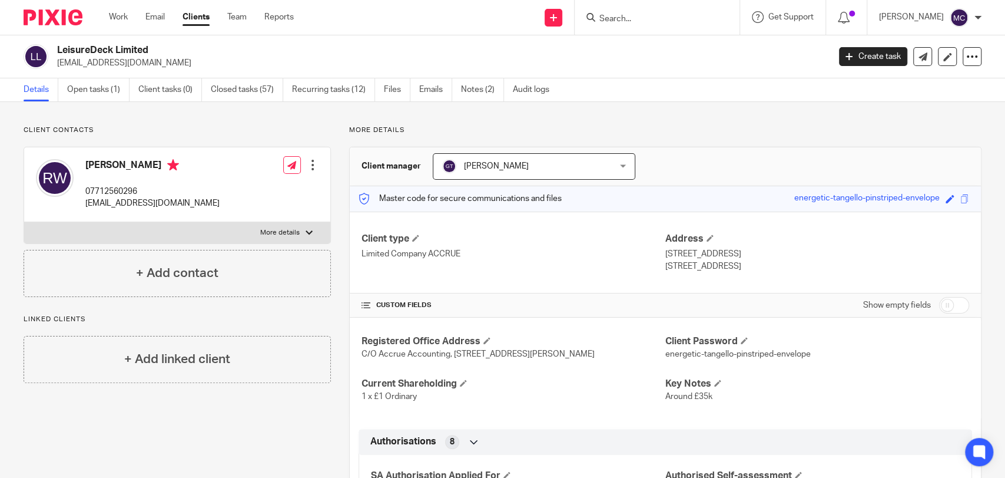
click at [633, 12] on form at bounding box center [660, 17] width 125 height 15
click at [635, 21] on input "Search" at bounding box center [651, 19] width 106 height 11
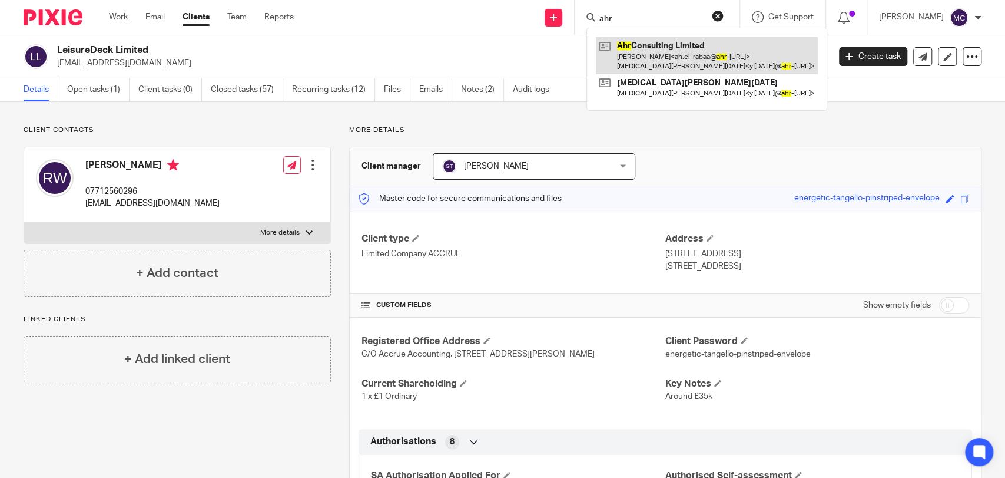
type input "ahr"
click at [647, 42] on link at bounding box center [707, 55] width 222 height 37
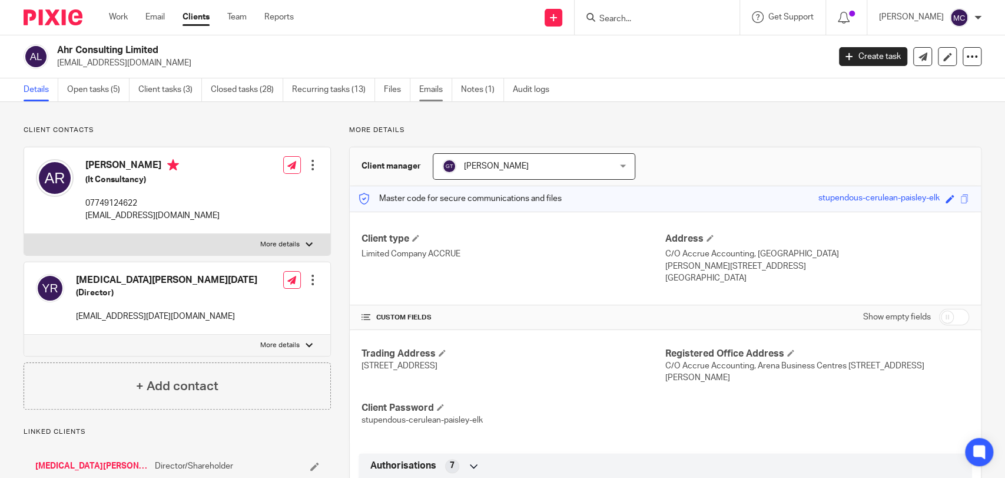
click at [429, 86] on link "Emails" at bounding box center [435, 89] width 33 height 23
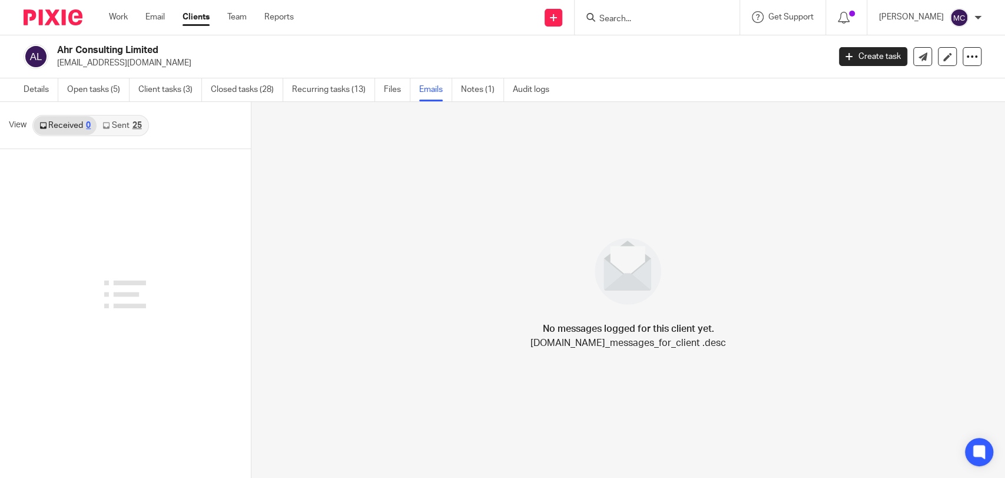
click at [122, 124] on link "Sent 25" at bounding box center [122, 125] width 51 height 19
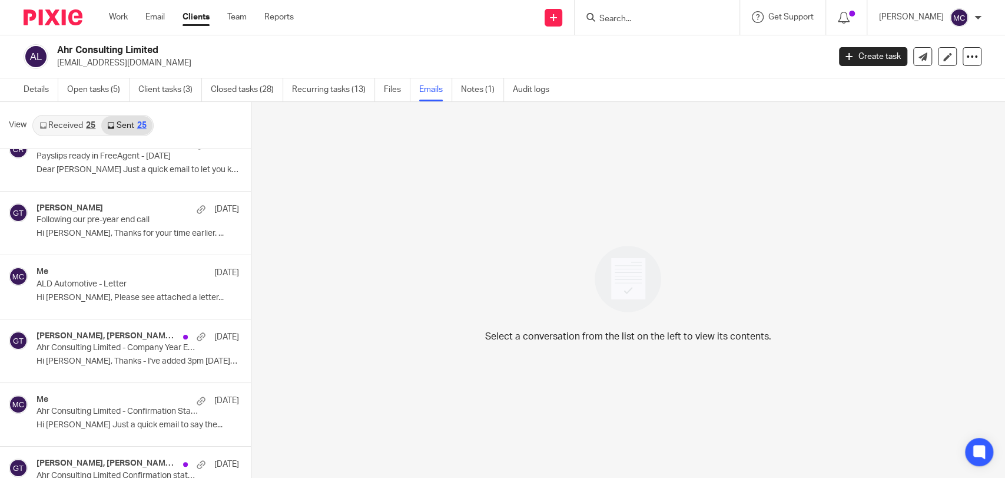
scroll to position [469, 0]
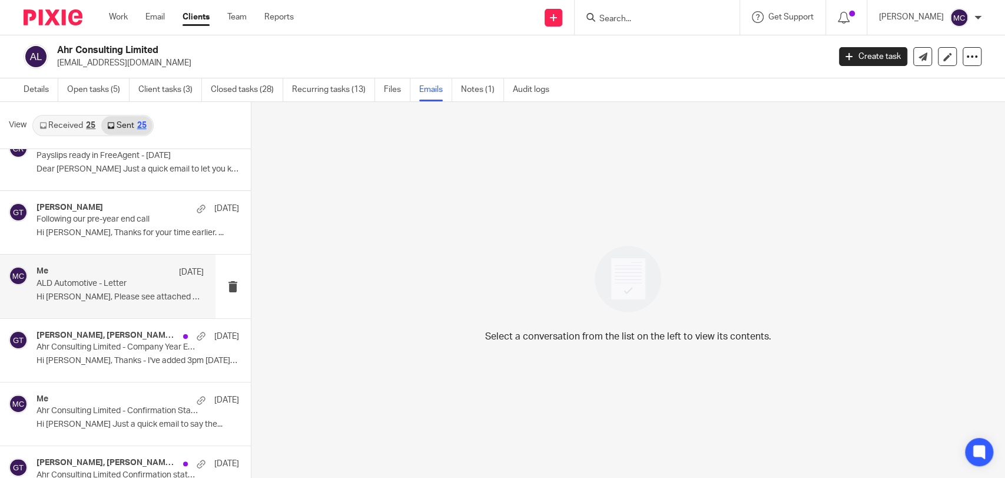
click at [104, 282] on p "ALD Automotive - Letter" at bounding box center [104, 284] width 134 height 10
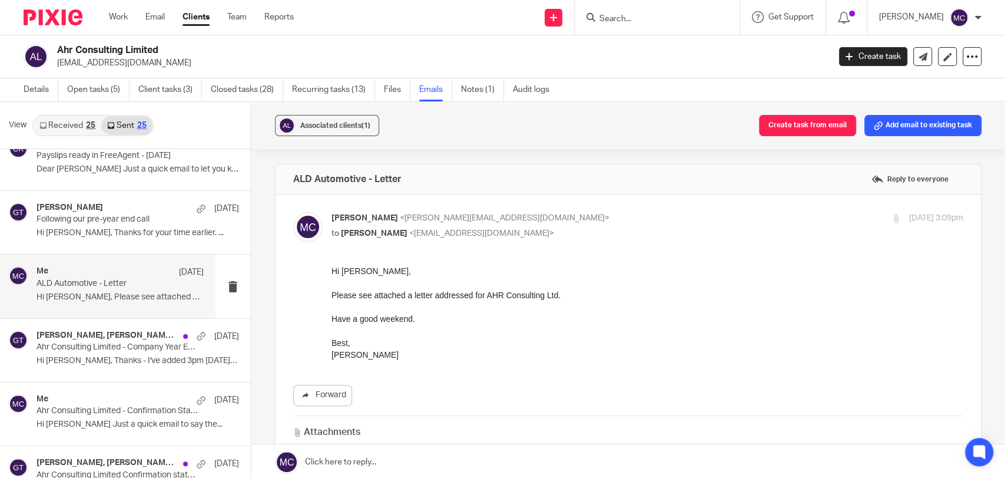
scroll to position [0, 0]
drag, startPoint x: 658, startPoint y: 534, endPoint x: 334, endPoint y: 318, distance: 389.3
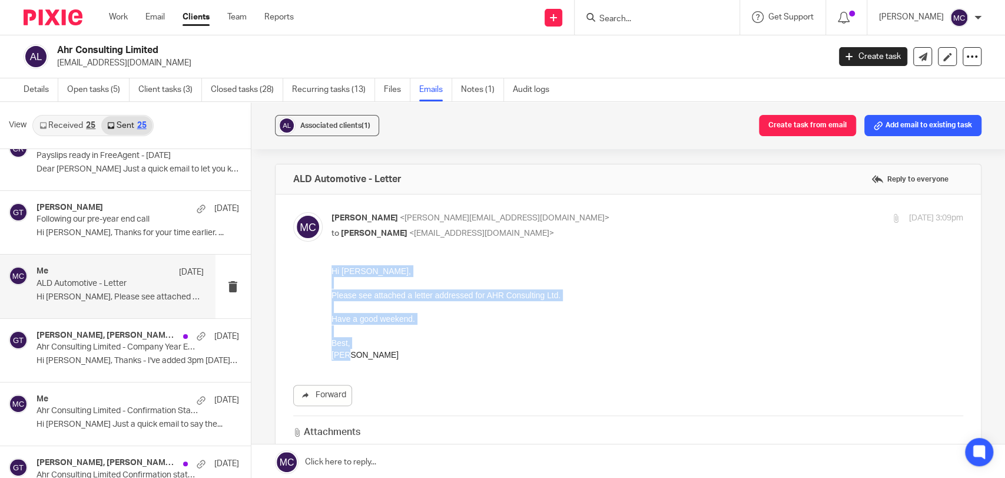
drag, startPoint x: 333, startPoint y: 271, endPoint x: 740, endPoint y: 658, distance: 561.9
click html "Hi Adbel, Please see attached a letter addressed for AHR Consulting Ltd. Have a…"
copy div "Hi Adbel, Please see attached a letter addressed for AHR Consulting Ltd. Have a…"
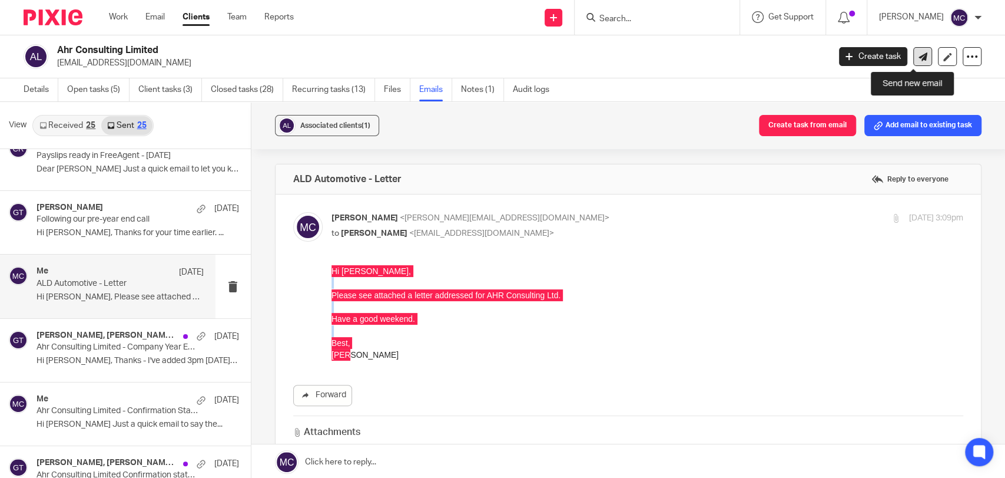
click at [919, 55] on icon at bounding box center [923, 56] width 9 height 9
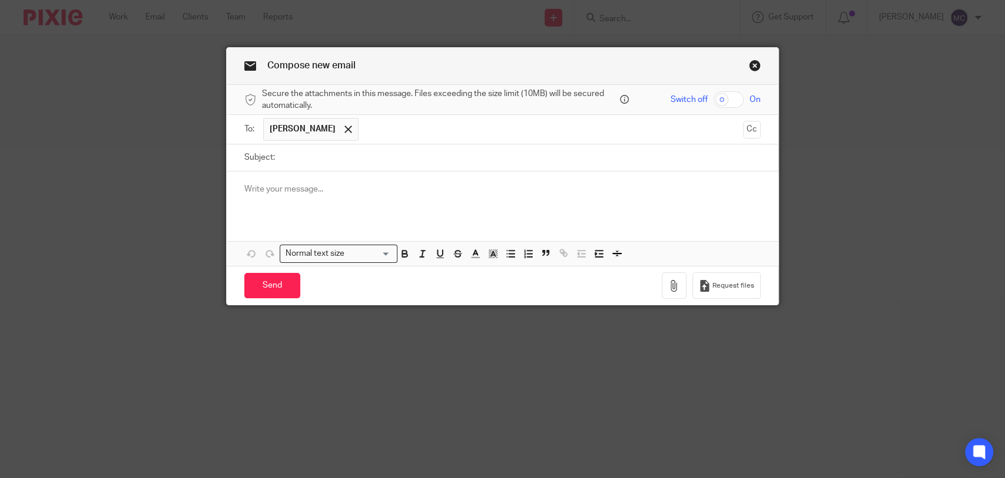
click at [358, 199] on div at bounding box center [503, 194] width 552 height 46
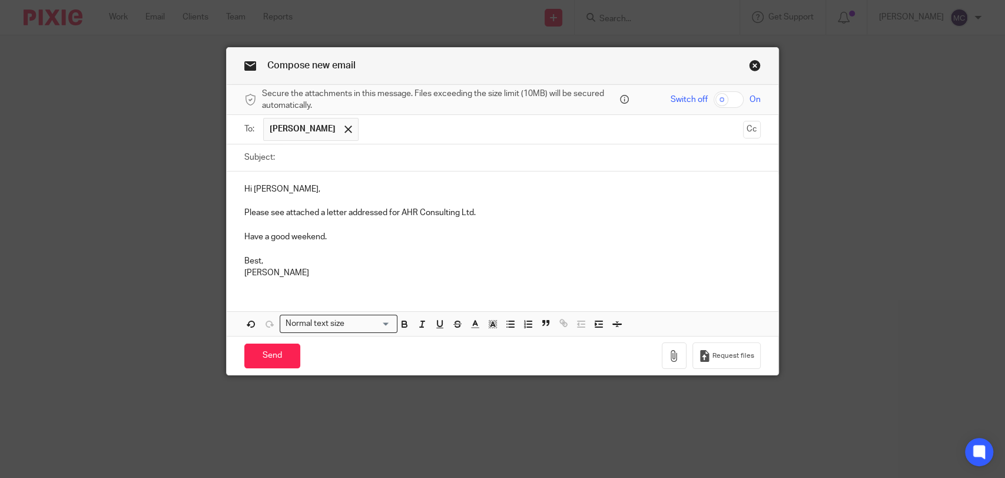
click at [319, 234] on p "Have a good weekend." at bounding box center [502, 237] width 516 height 12
click at [294, 233] on p "Have a good week." at bounding box center [502, 237] width 516 height 12
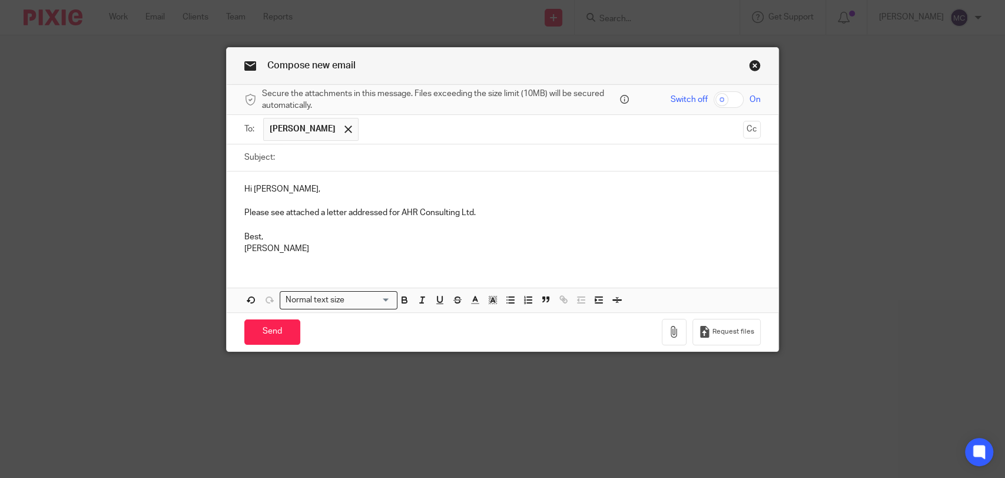
click at [279, 241] on p "Best," at bounding box center [502, 237] width 516 height 12
click at [304, 161] on input "Subject:" at bounding box center [521, 157] width 480 height 26
click at [672, 331] on icon "button" at bounding box center [674, 332] width 12 height 12
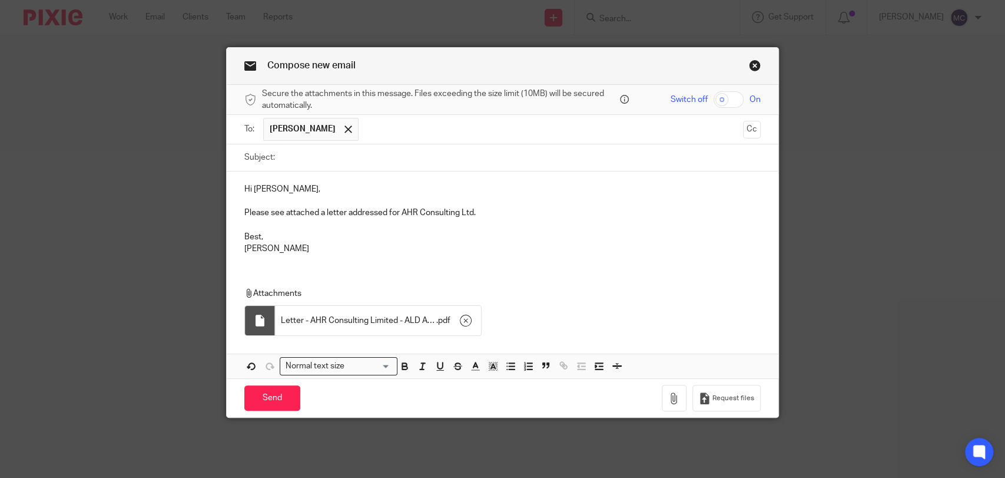
click at [303, 159] on input "Subject:" at bounding box center [521, 157] width 480 height 26
type input "ALD Automotive Letter"
click at [244, 239] on p "Best," at bounding box center [502, 237] width 516 height 12
click at [257, 185] on p "Hi [PERSON_NAME]," at bounding box center [502, 189] width 516 height 12
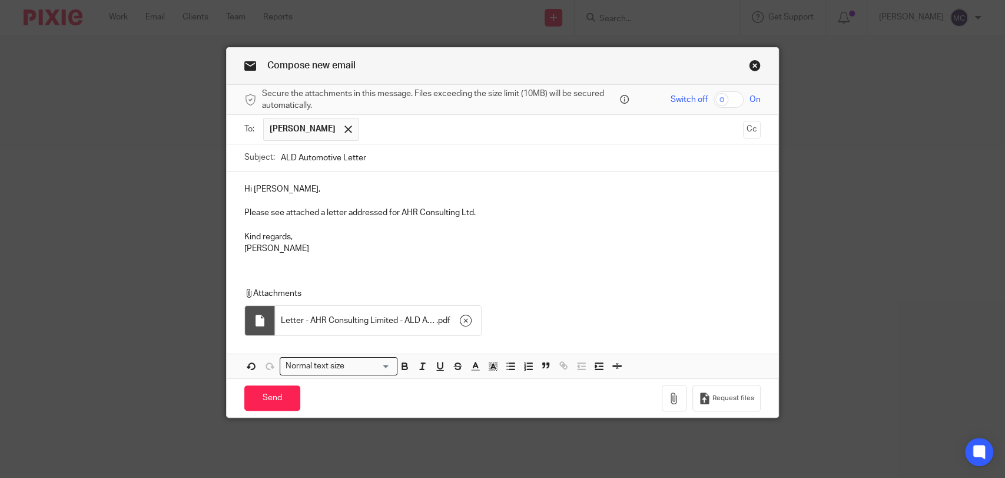
click at [263, 187] on p "Hi [PERSON_NAME]," at bounding box center [502, 189] width 516 height 12
click at [332, 239] on p "Kind regards," at bounding box center [502, 237] width 516 height 12
click at [255, 395] on input "Send" at bounding box center [272, 397] width 56 height 25
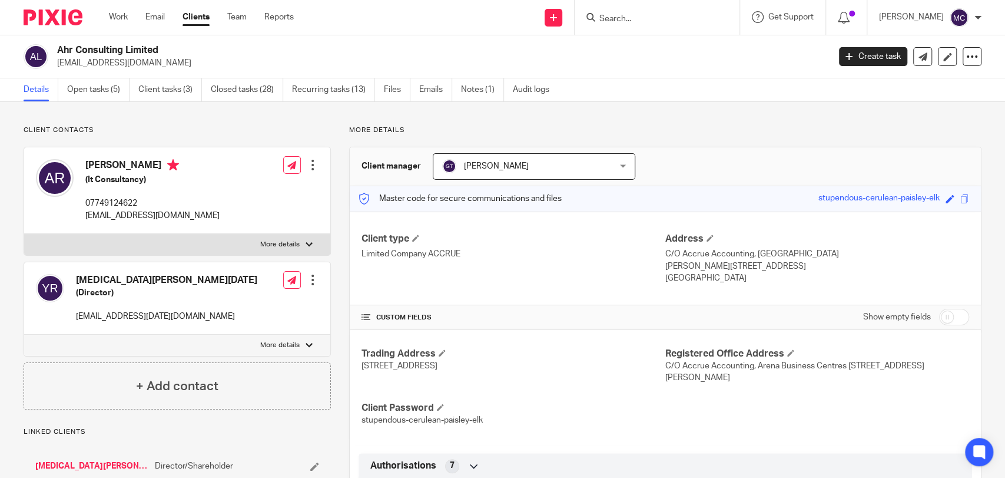
click at [621, 25] on div at bounding box center [657, 17] width 165 height 35
click at [625, 15] on input "Search" at bounding box center [651, 19] width 106 height 11
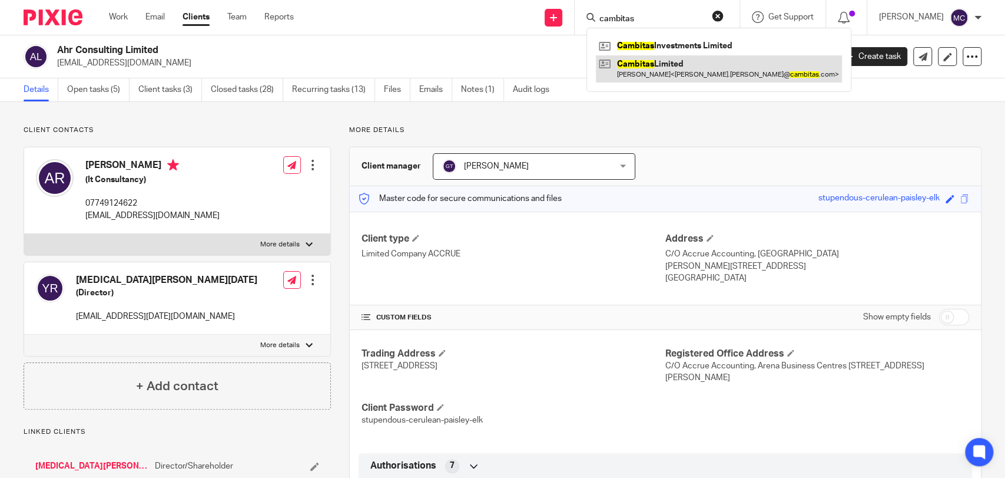
type input "cambitas"
click at [644, 61] on link at bounding box center [719, 68] width 246 height 27
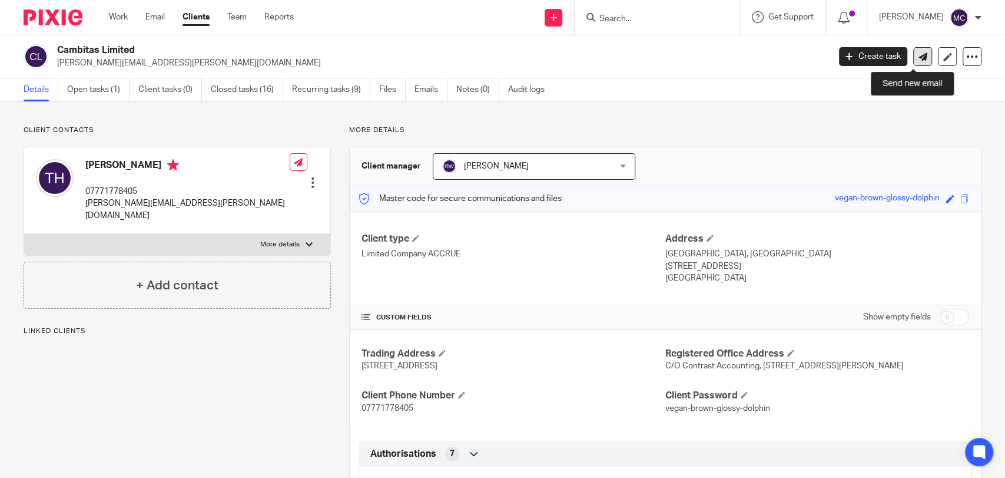
click at [919, 57] on icon at bounding box center [923, 56] width 9 height 9
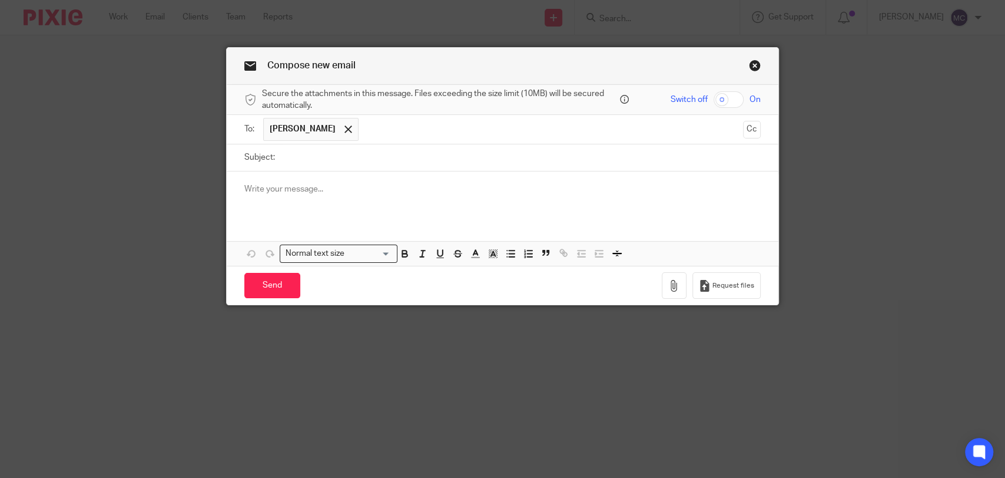
click at [561, 154] on input "Subject:" at bounding box center [521, 157] width 480 height 26
type input "Vehicle Tax Reminder - Letter"
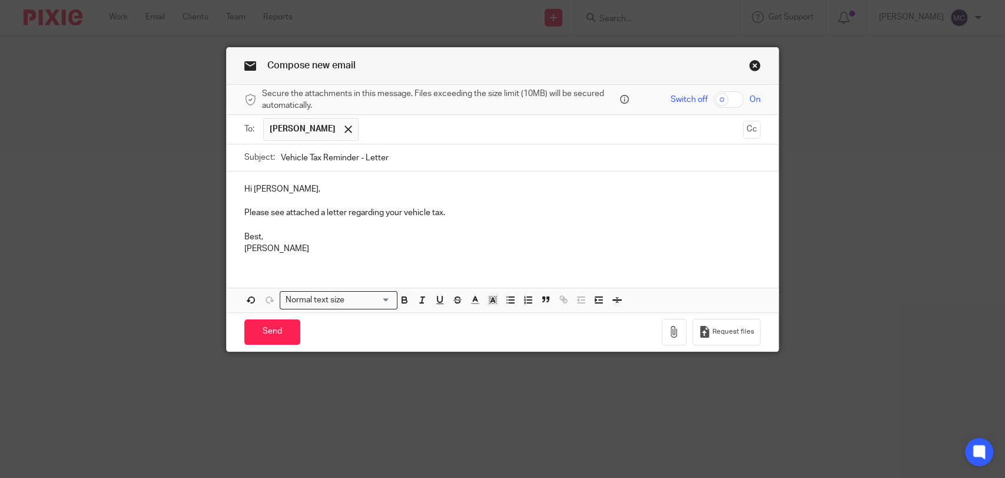
click at [506, 254] on p "[PERSON_NAME]" at bounding box center [502, 249] width 516 height 12
click at [438, 211] on p "Please see attached a letter regarding your vehicle tax." at bounding box center [502, 213] width 516 height 12
click at [675, 332] on icon "button" at bounding box center [674, 332] width 12 height 12
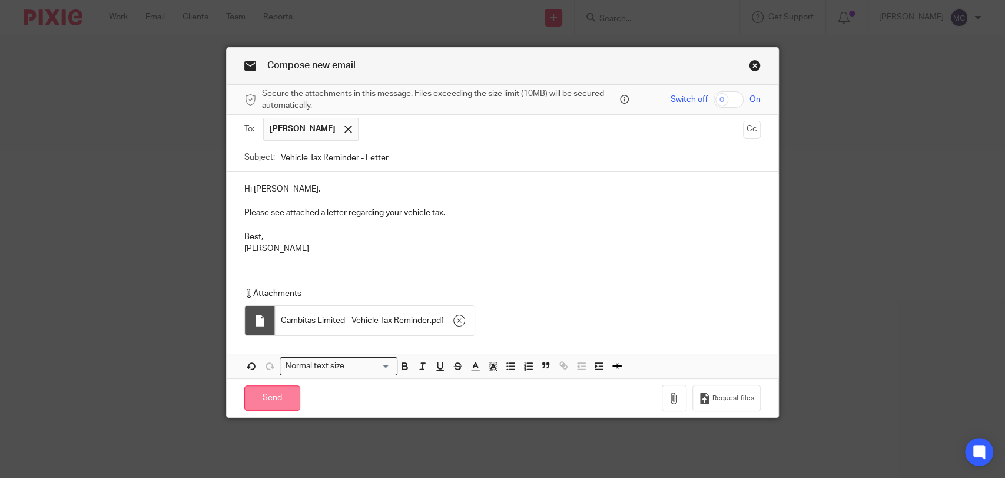
click at [273, 404] on input "Send" at bounding box center [272, 397] width 56 height 25
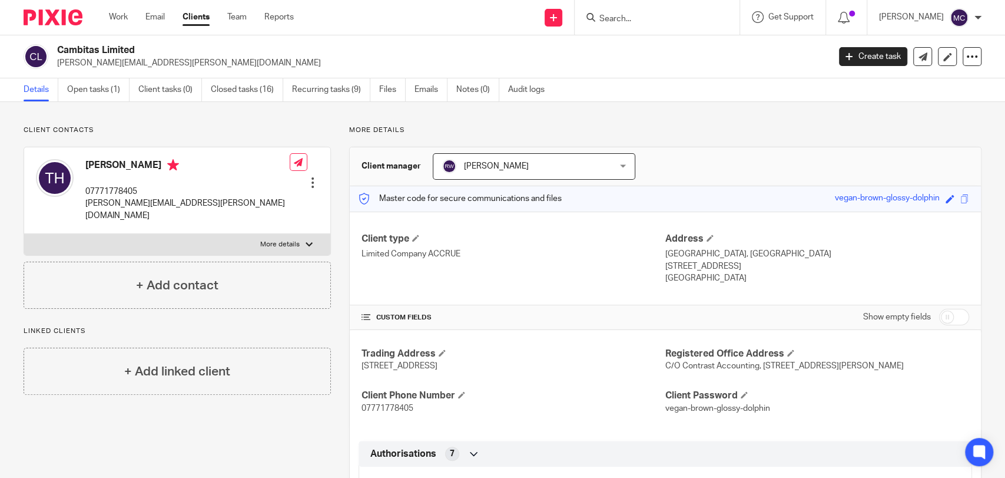
drag, startPoint x: 615, startPoint y: 26, endPoint x: 618, endPoint y: 15, distance: 11.7
click at [618, 15] on div at bounding box center [657, 17] width 165 height 35
click at [618, 15] on input "Search" at bounding box center [651, 19] width 106 height 11
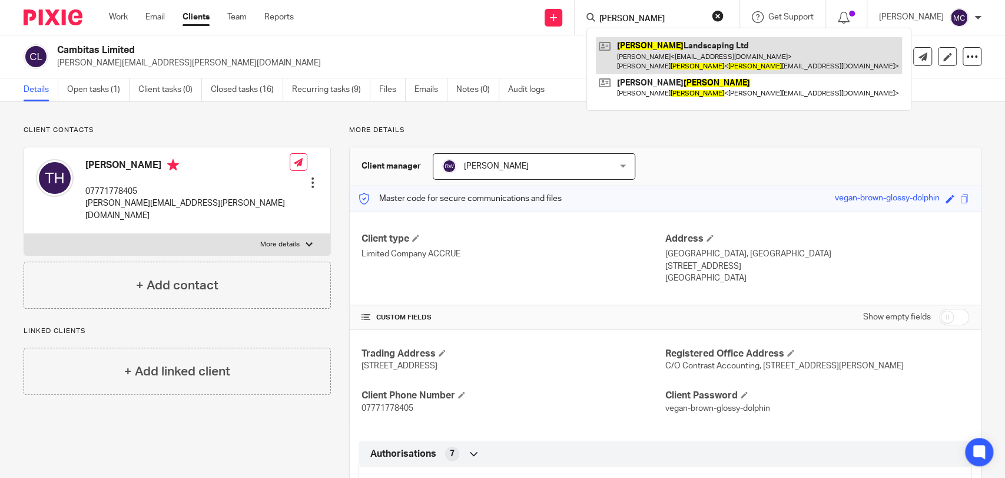
type input "bulmer"
click at [652, 51] on link at bounding box center [749, 55] width 306 height 37
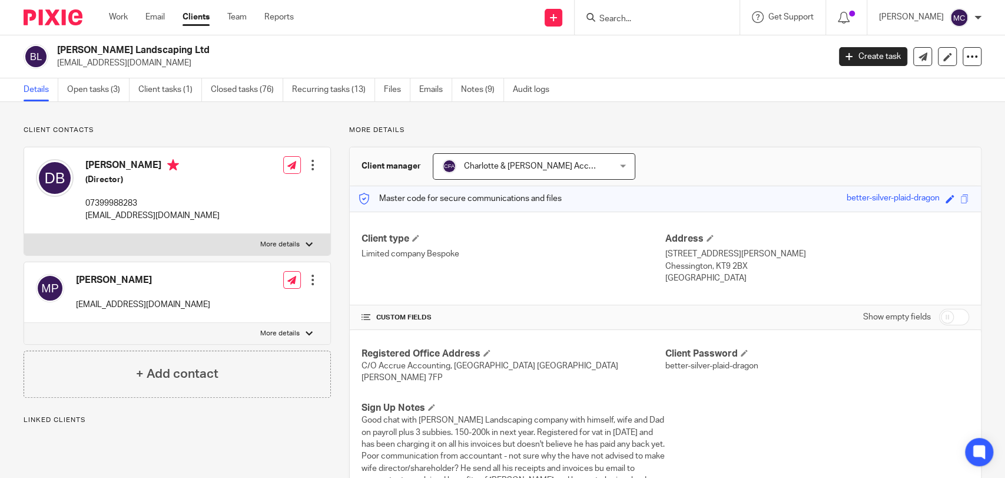
click at [436, 91] on link "Emails" at bounding box center [435, 89] width 33 height 23
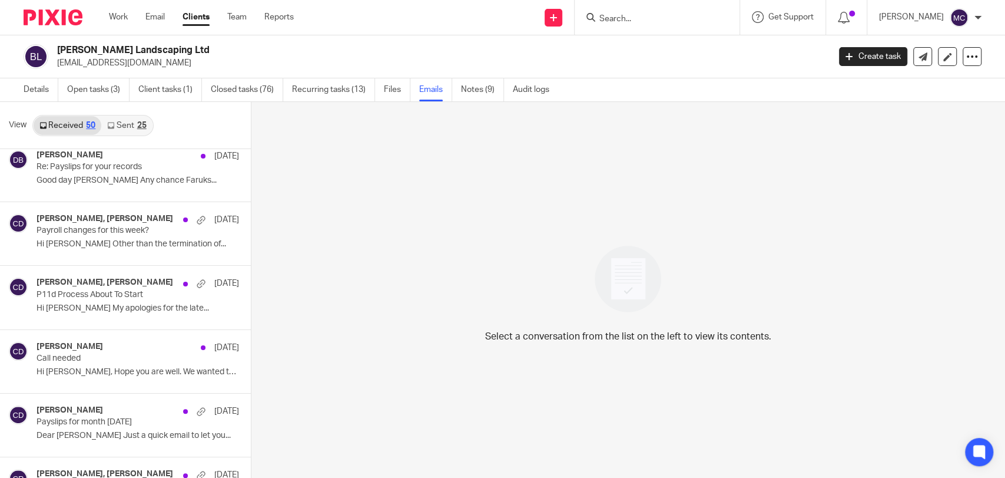
scroll to position [840, 0]
click at [132, 130] on link "Sent 25" at bounding box center [126, 125] width 51 height 19
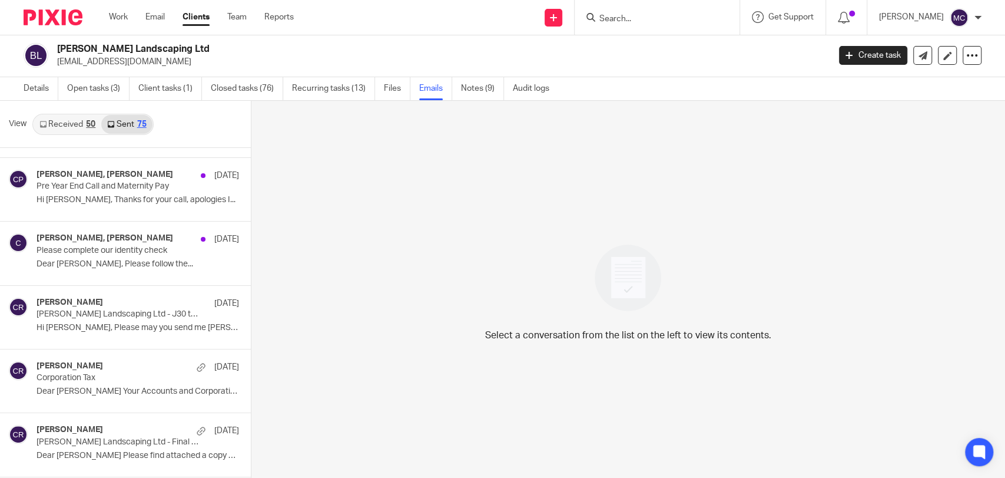
scroll to position [3883, 0]
click at [606, 16] on input "Search" at bounding box center [651, 19] width 106 height 11
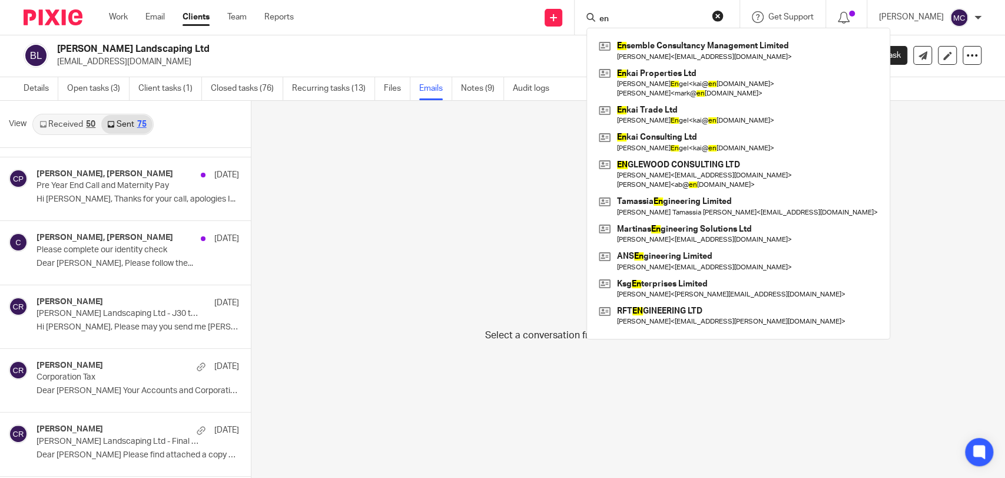
type input "e"
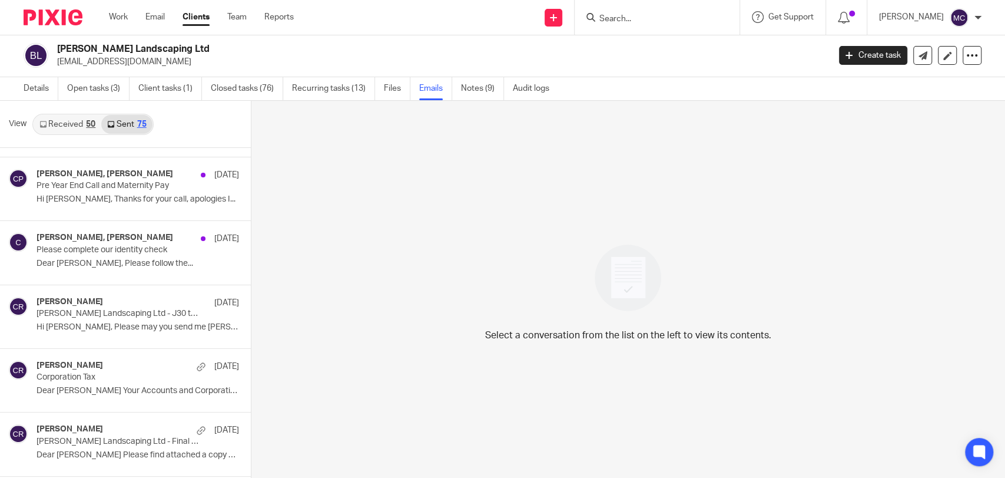
click at [624, 16] on input "Search" at bounding box center [651, 19] width 106 height 11
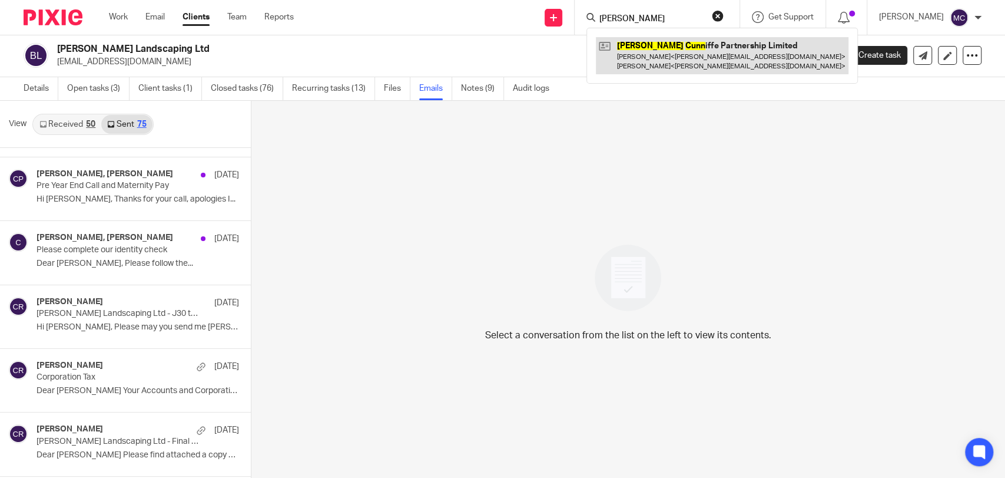
type input "james cunn"
click at [651, 72] on link at bounding box center [722, 55] width 253 height 37
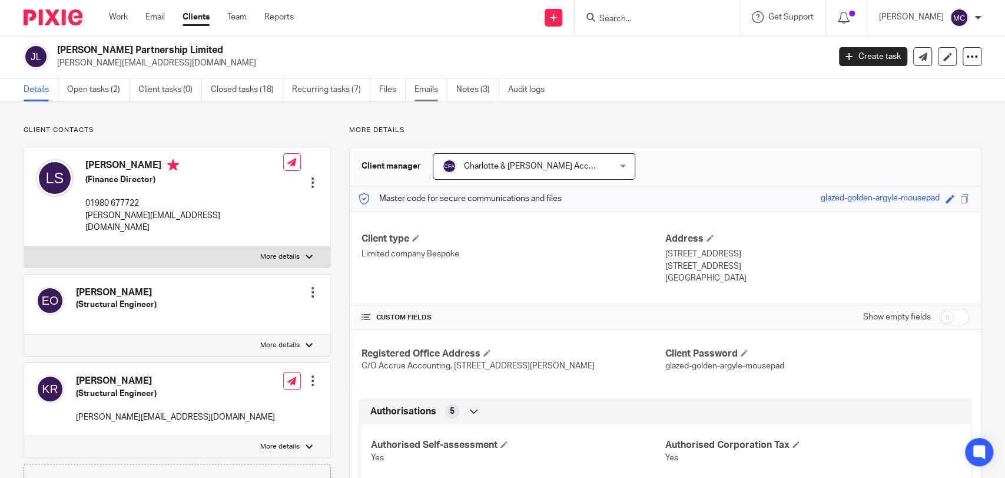
click at [436, 86] on link "Emails" at bounding box center [431, 89] width 33 height 23
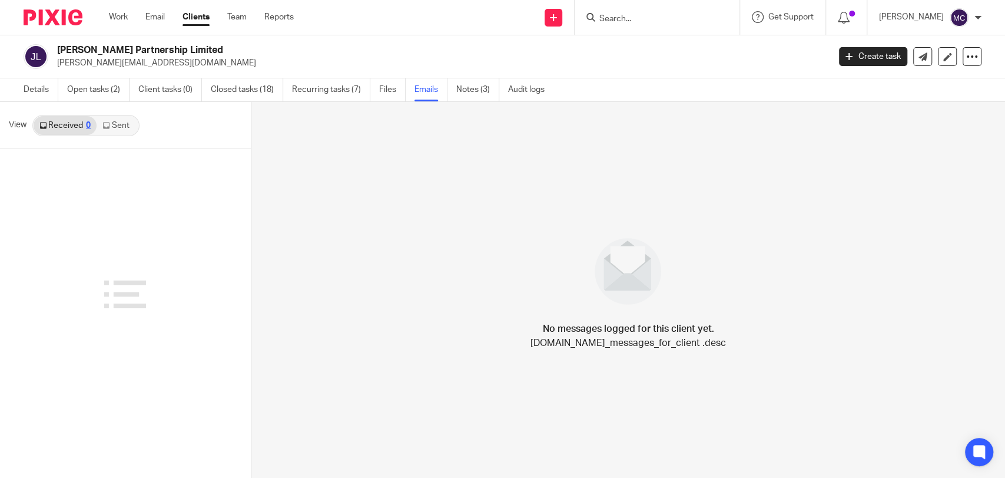
click at [123, 122] on link "Sent" at bounding box center [117, 125] width 41 height 19
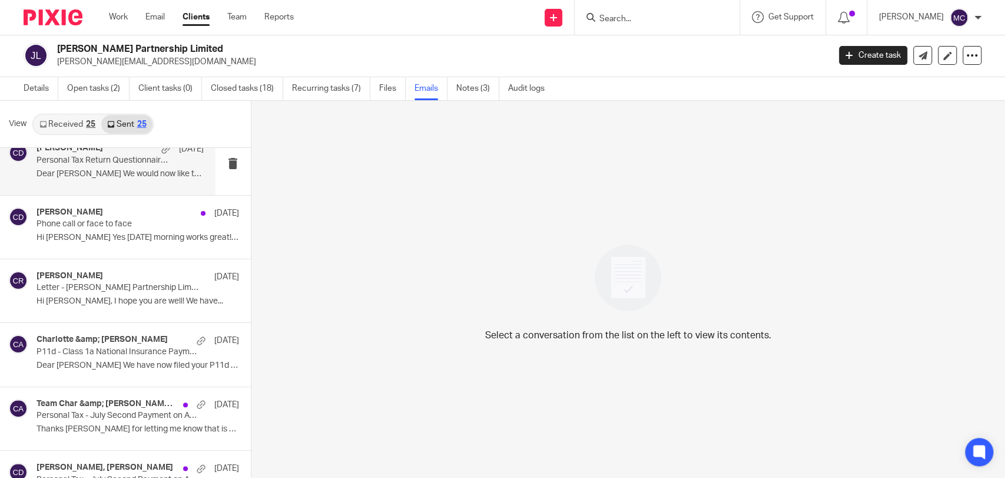
scroll to position [80, 0]
click at [87, 285] on p "Letter - James Cunniffe Partnership Limited - ALD Direct Debit Statement JULY" at bounding box center [104, 288] width 134 height 10
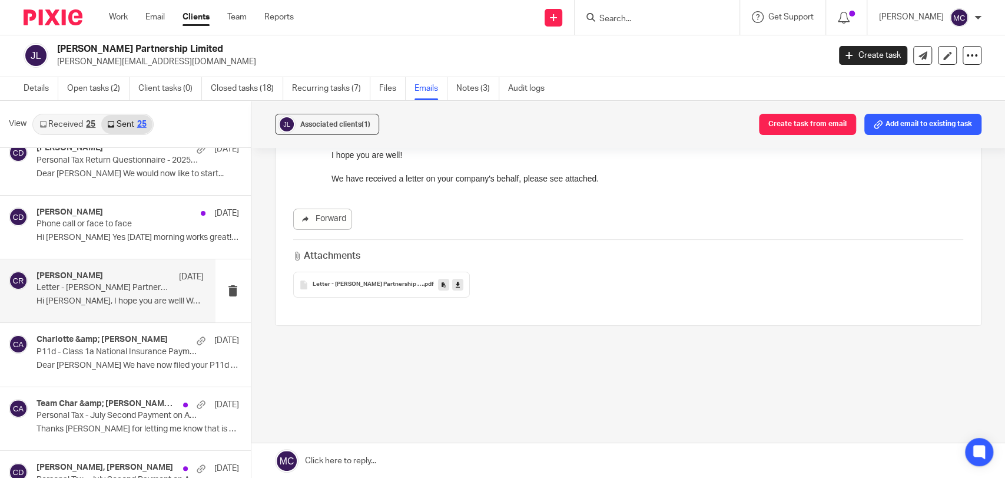
scroll to position [0, 0]
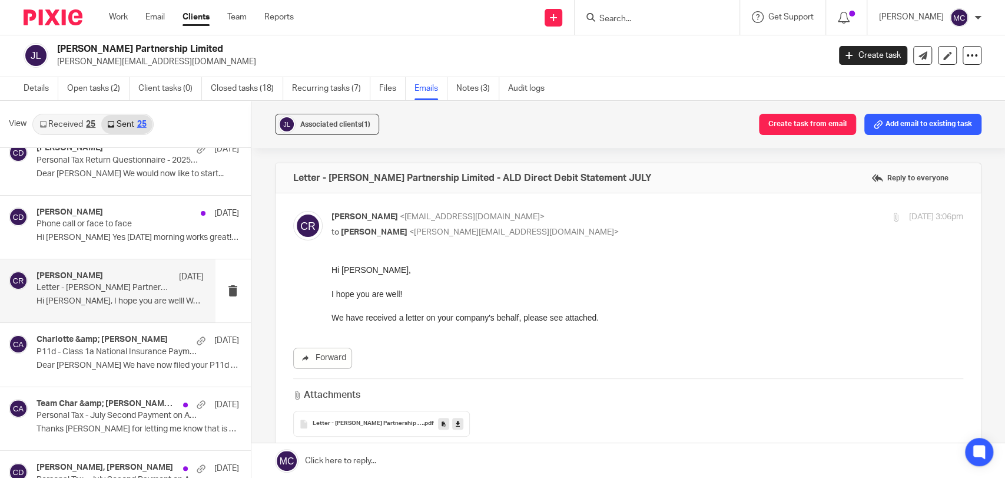
click at [332, 269] on p "Hi Lee," at bounding box center [647, 270] width 632 height 12
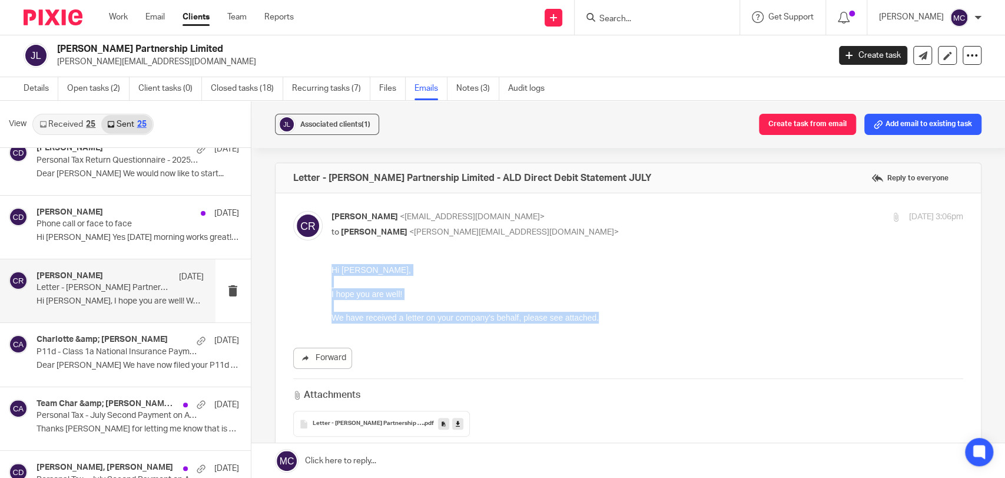
drag, startPoint x: 332, startPoint y: 269, endPoint x: 641, endPoint y: 318, distance: 313.1
click at [641, 318] on div "Hi Lee, I hope you are well! We have received a letter on your company's behalf…" at bounding box center [647, 294] width 632 height 60
copy div "Hi Lee, I hope you are well! We have received a letter on your company's behalf…"
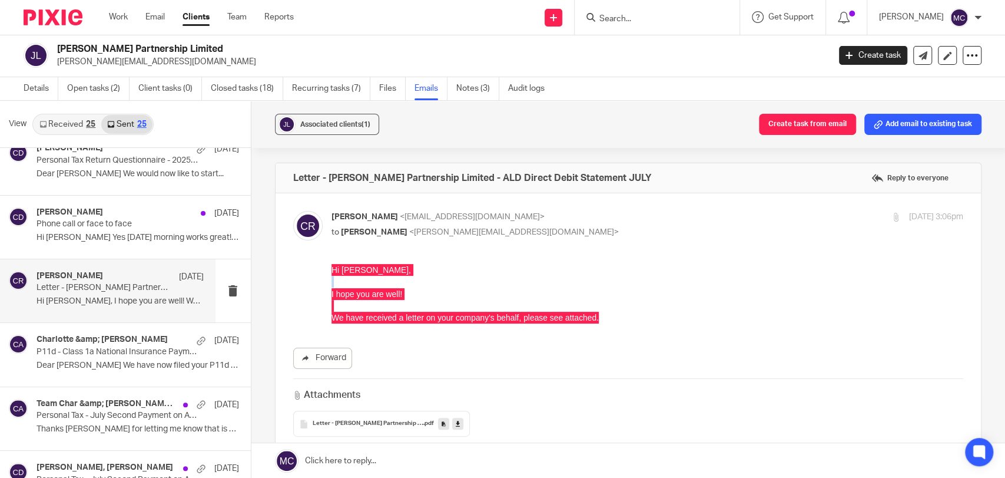
click at [481, 181] on h4 "Letter - James Cunniffe Partnership Limited - ALD Direct Debit Statement JULY" at bounding box center [472, 178] width 359 height 12
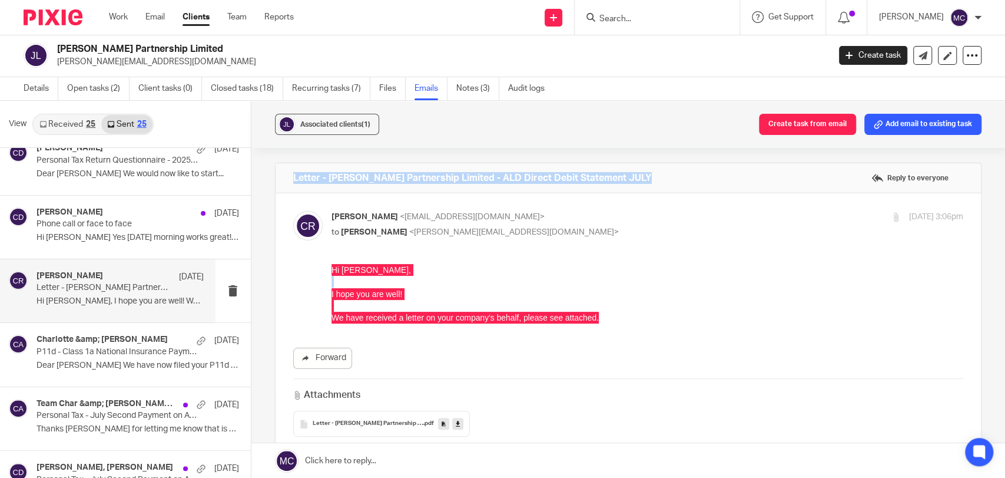
click at [481, 181] on h4 "Letter - James Cunniffe Partnership Limited - ALD Direct Debit Statement JULY" at bounding box center [472, 178] width 359 height 12
copy div "Letter - James Cunniffe Partnership Limited - ALD Direct Debit Statement JULY R…"
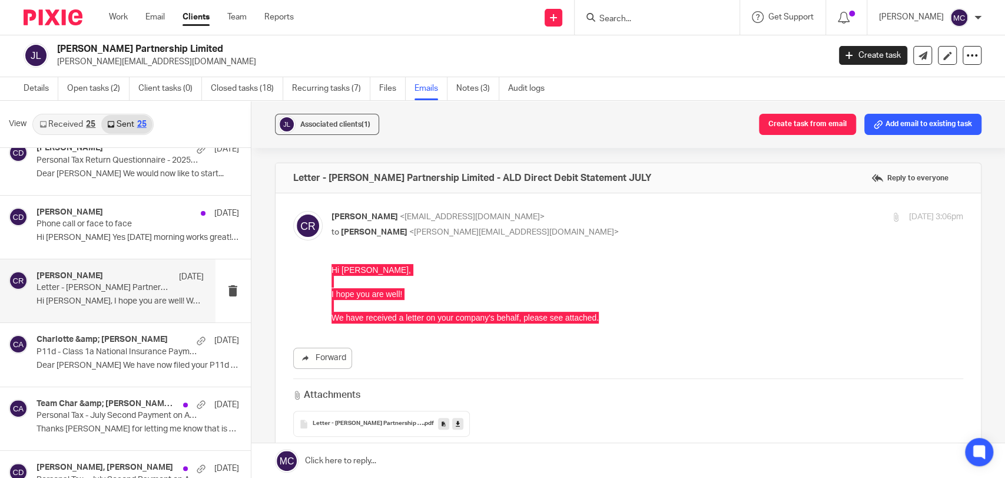
click at [88, 61] on p "lee@jcpengineers.co.uk" at bounding box center [439, 62] width 764 height 12
copy main "lee@jcpengineers.co.uk Create task Update from Companies House Export data Merg…"
click at [627, 19] on input "Search" at bounding box center [651, 19] width 106 height 11
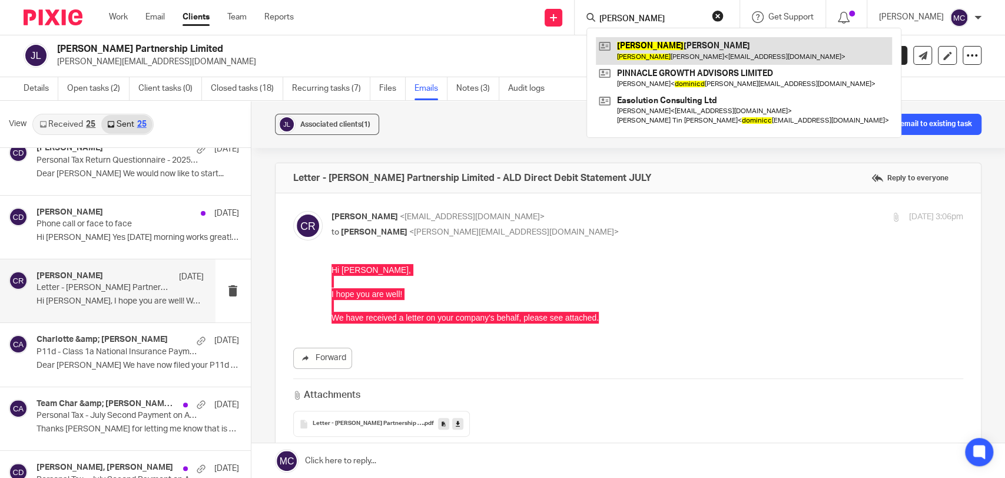
type input "domenico"
click at [658, 53] on link at bounding box center [744, 50] width 296 height 27
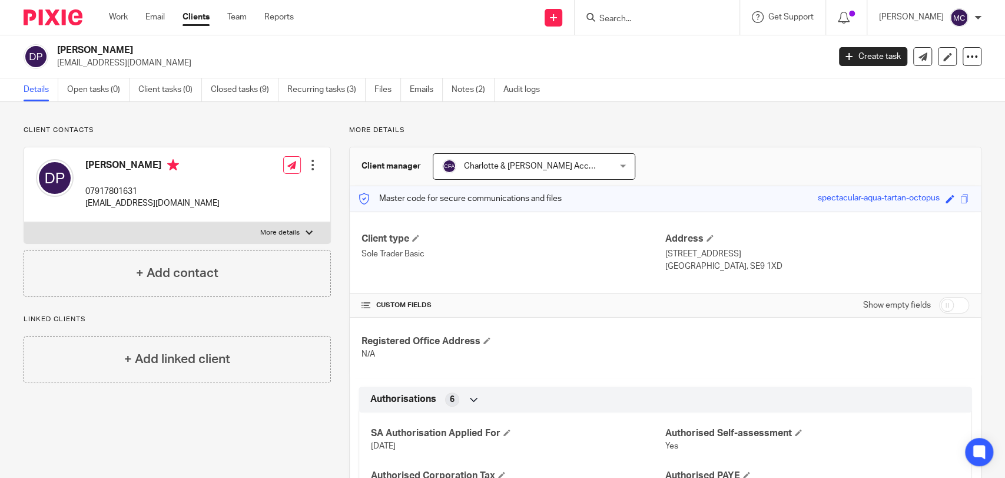
click at [642, 19] on input "Search" at bounding box center [651, 19] width 106 height 11
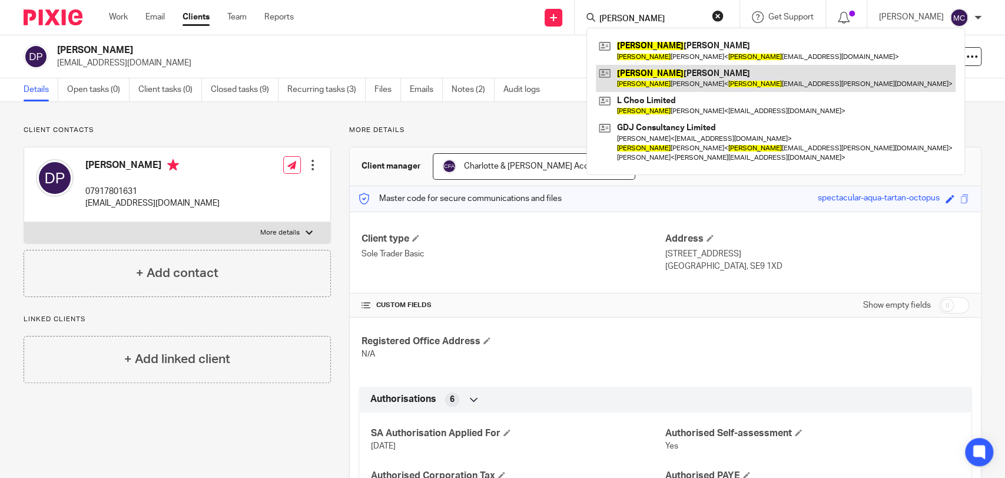
type input "[PERSON_NAME]"
click at [649, 85] on link at bounding box center [776, 78] width 360 height 27
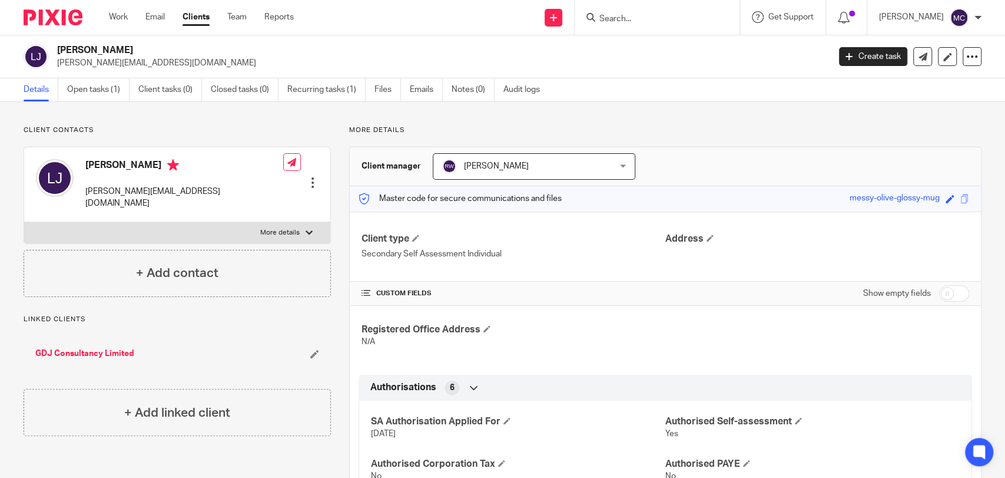
click at [616, 20] on input "Search" at bounding box center [651, 19] width 106 height 11
click at [613, 16] on input "Search" at bounding box center [651, 19] width 106 height 11
click at [612, 20] on input "Search" at bounding box center [651, 19] width 106 height 11
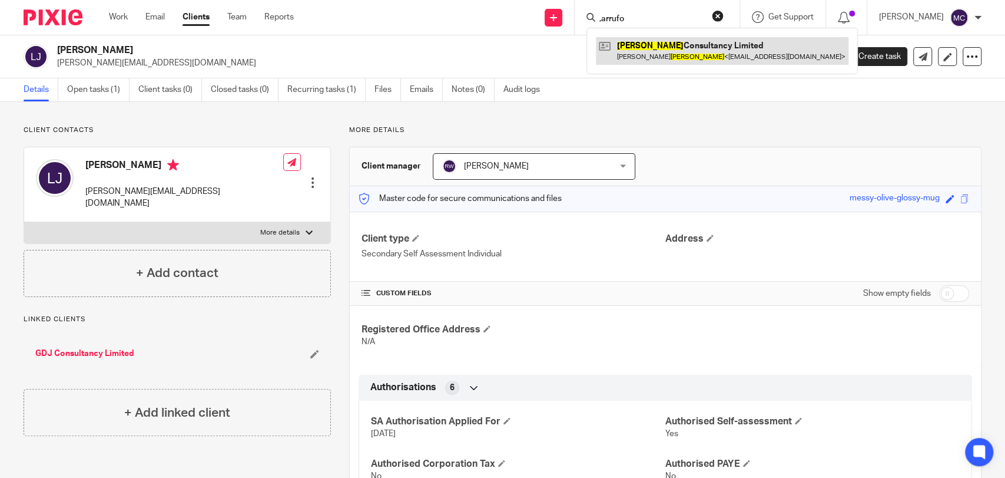
type input ",arrufo"
click at [648, 49] on link at bounding box center [722, 50] width 253 height 27
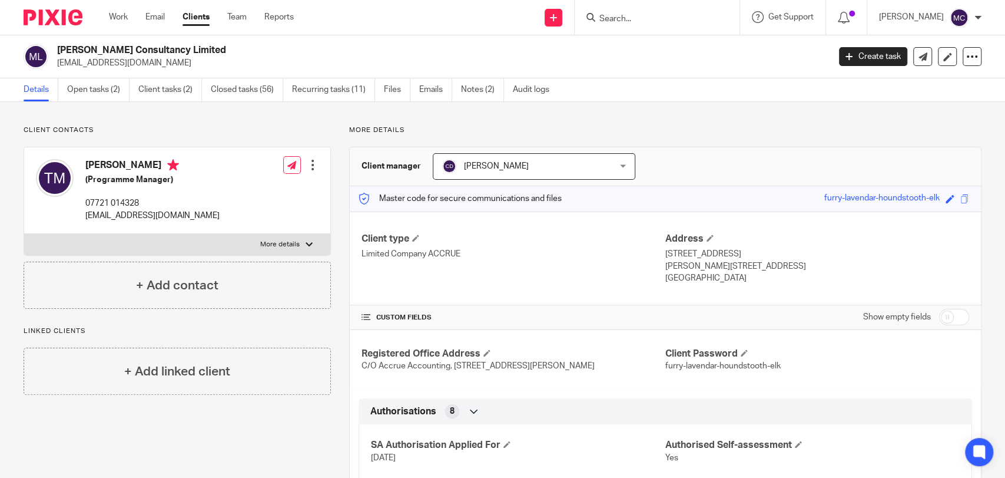
click at [662, 20] on input "Search" at bounding box center [651, 19] width 106 height 11
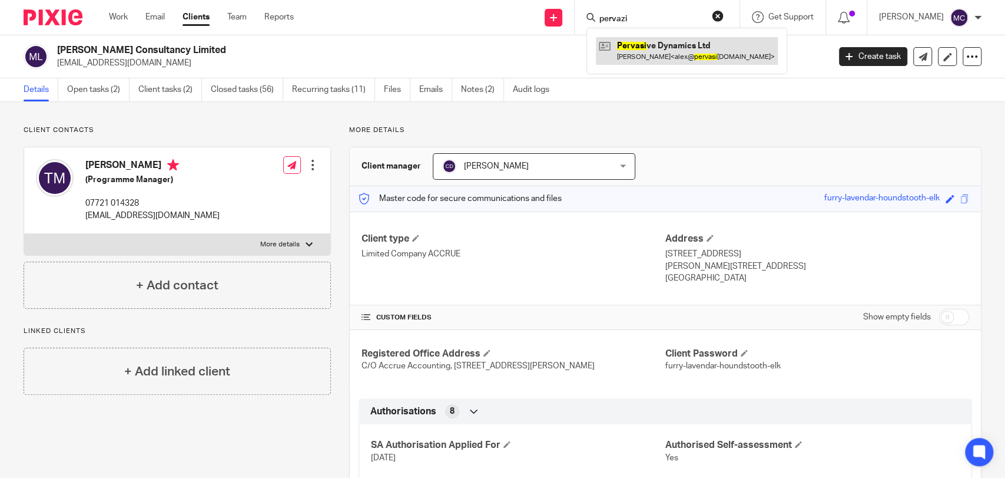
type input "pervazi"
click at [665, 52] on link at bounding box center [687, 50] width 182 height 27
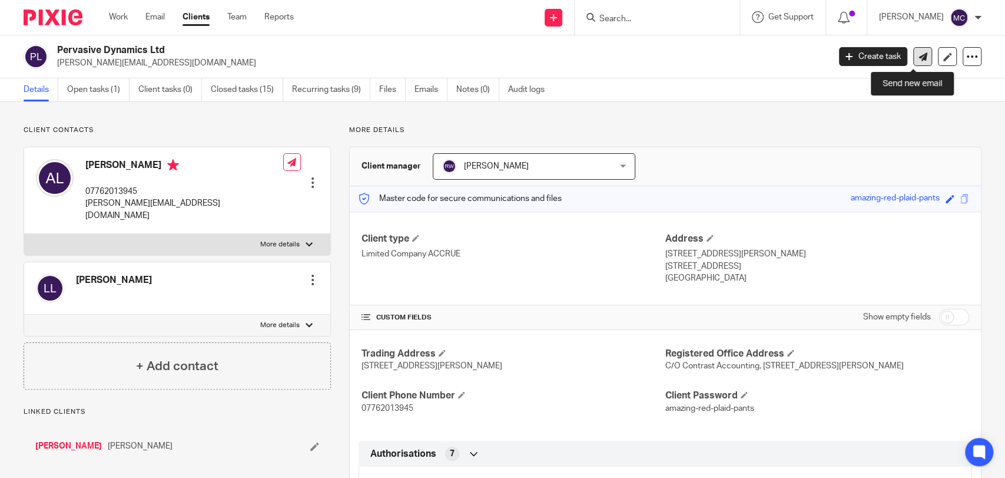
click at [913, 48] on link at bounding box center [922, 56] width 19 height 19
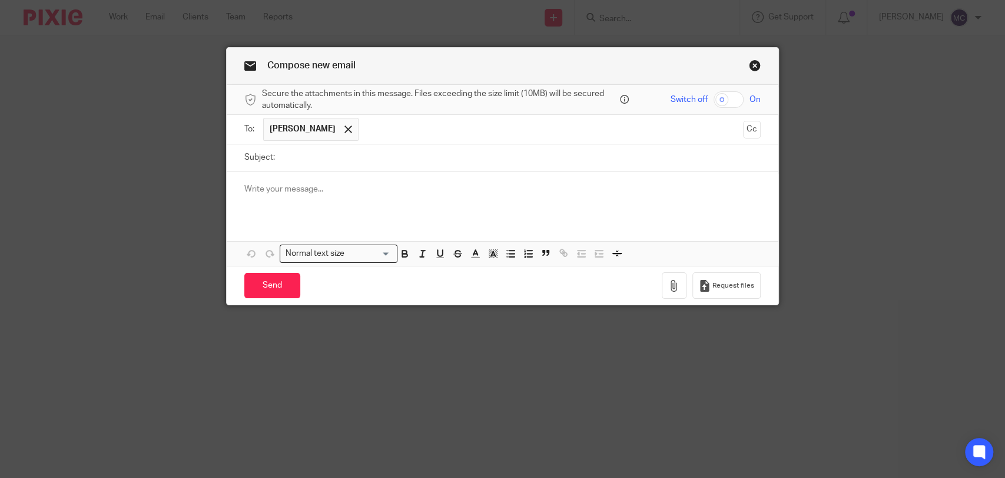
click at [403, 155] on input "Subject:" at bounding box center [521, 157] width 480 height 26
type input "Santander Finance"
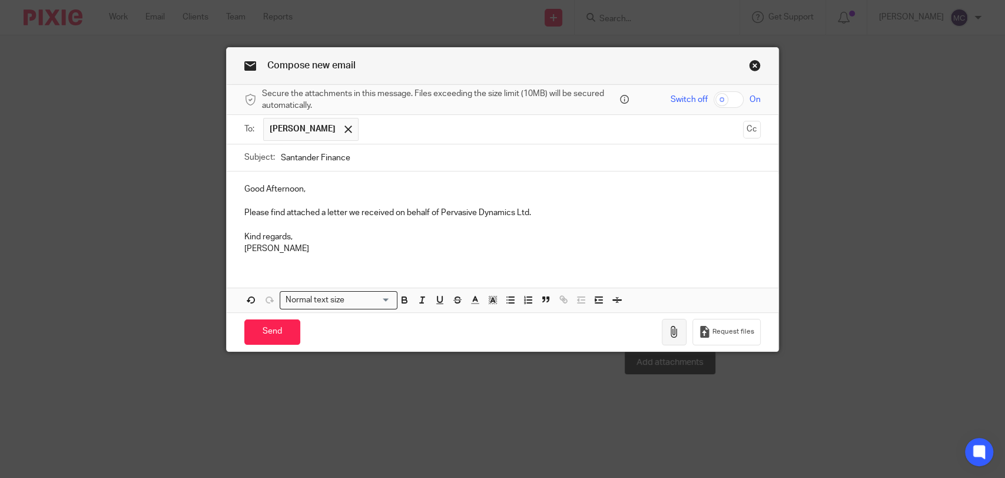
click at [674, 326] on icon "button" at bounding box center [674, 332] width 12 height 12
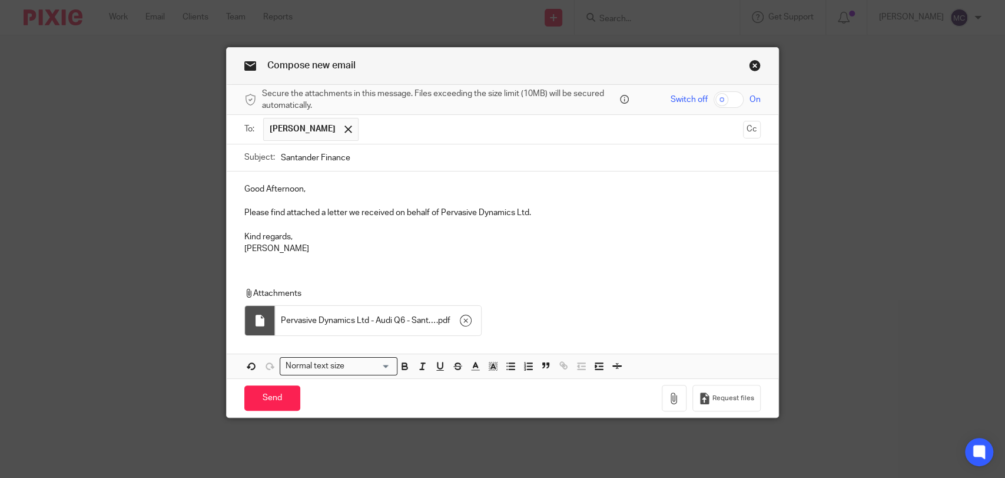
click at [371, 164] on input "Santander Finance" at bounding box center [521, 157] width 480 height 26
type input "Santander Finance [DATE]"
click at [543, 267] on div "Good Afternoon, Please find attached a letter we received on behalf of Pervasiv…" at bounding box center [503, 274] width 552 height 207
click at [280, 395] on input "Send" at bounding box center [272, 397] width 56 height 25
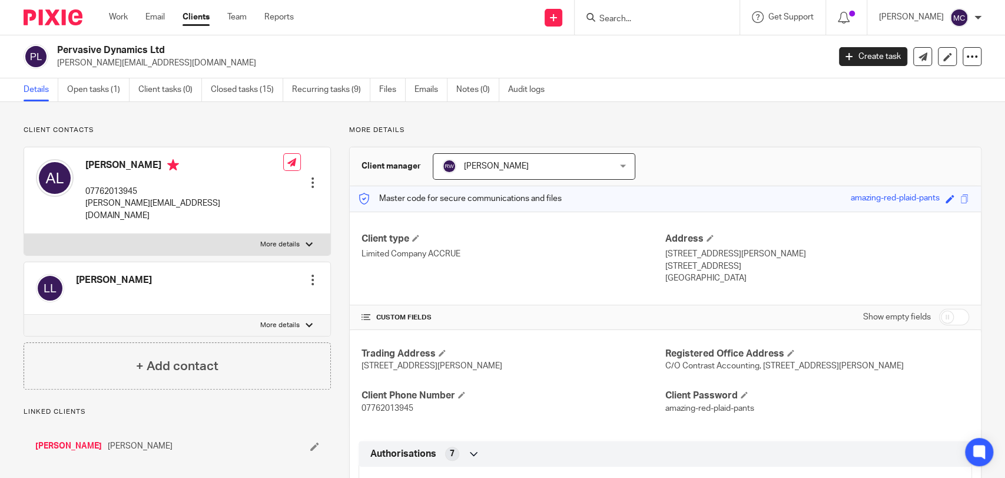
click at [615, 24] on input "Search" at bounding box center [651, 19] width 106 height 11
type input "j"
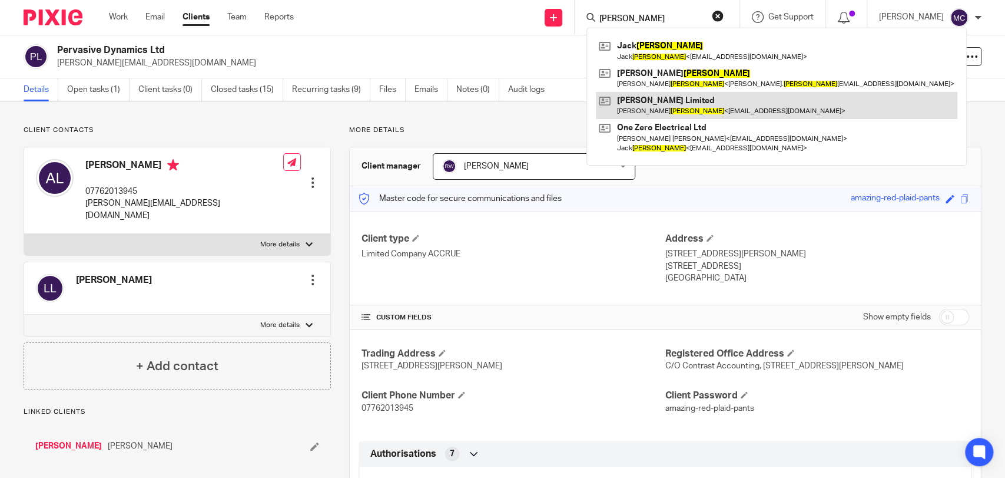
type input "evans"
click at [633, 112] on link at bounding box center [777, 105] width 362 height 27
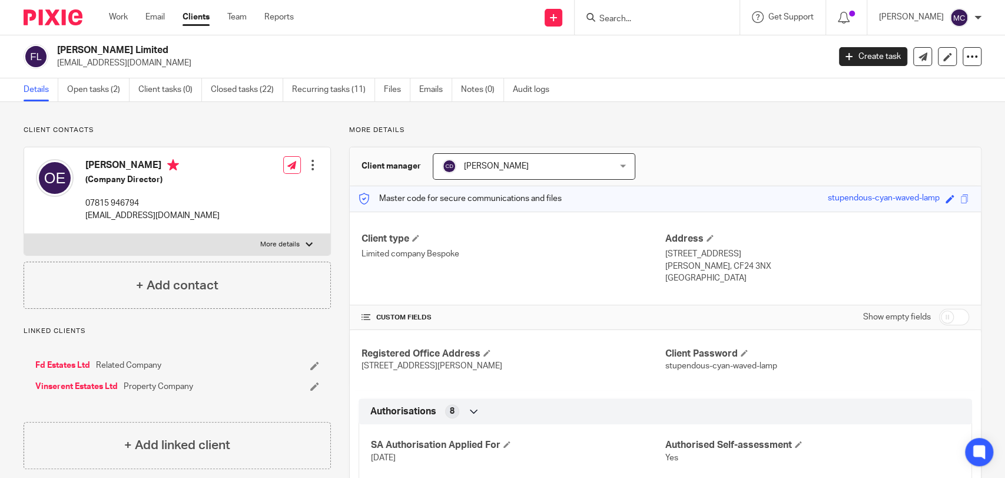
click at [276, 246] on p "More details" at bounding box center [279, 244] width 39 height 9
click at [24, 234] on input "More details" at bounding box center [24, 233] width 1 height 1
checkbox input "true"
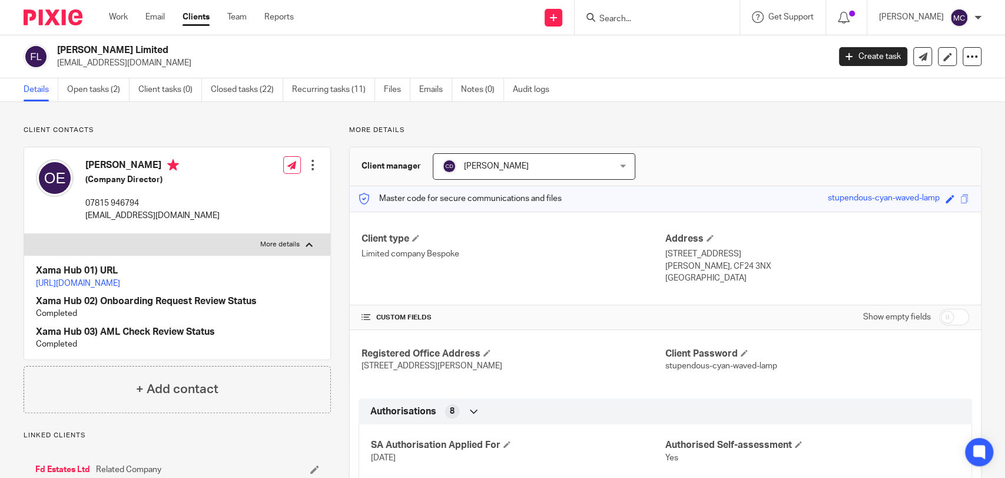
click at [637, 22] on input "Search" at bounding box center [651, 19] width 106 height 11
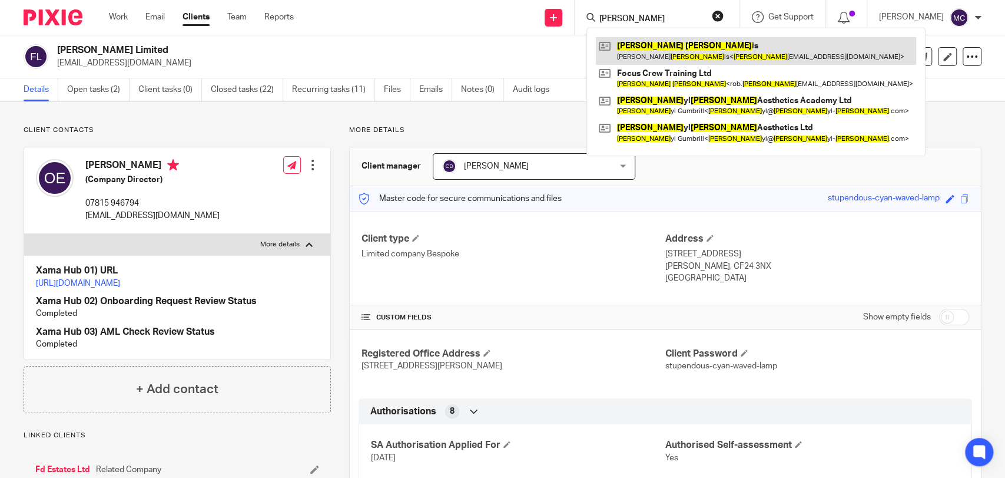
type input "robert harr"
click at [641, 41] on link at bounding box center [756, 50] width 320 height 27
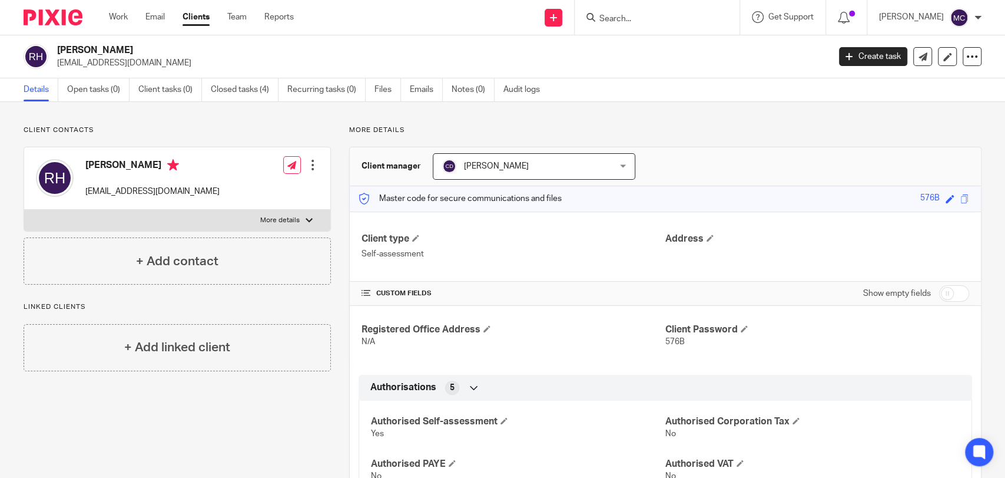
click at [267, 213] on label "More details" at bounding box center [177, 220] width 306 height 21
click at [24, 210] on input "More details" at bounding box center [24, 209] width 1 height 1
checkbox input "true"
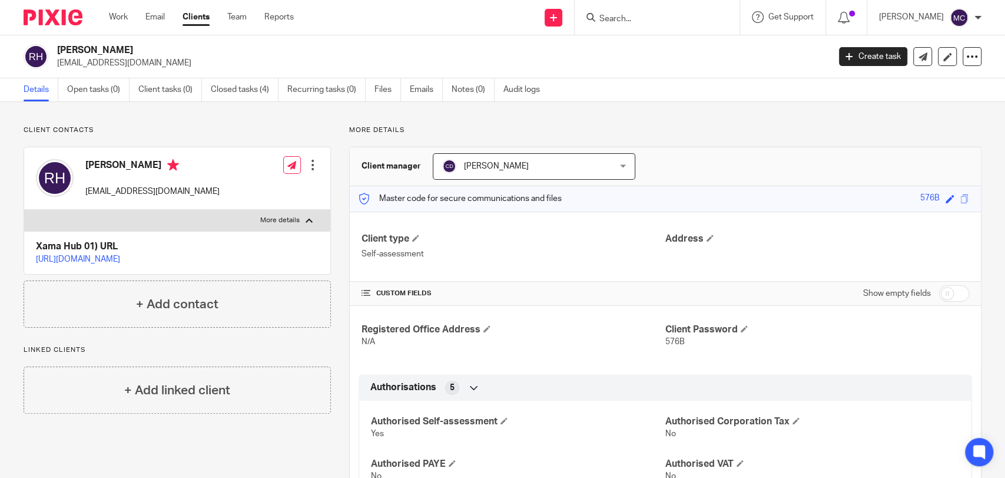
drag, startPoint x: 622, startPoint y: 27, endPoint x: 624, endPoint y: 13, distance: 14.2
click at [624, 13] on div at bounding box center [657, 17] width 165 height 35
click at [624, 13] on form at bounding box center [660, 17] width 125 height 15
click at [624, 17] on input "Search" at bounding box center [651, 19] width 106 height 11
click at [636, 22] on input "keo" at bounding box center [651, 19] width 106 height 11
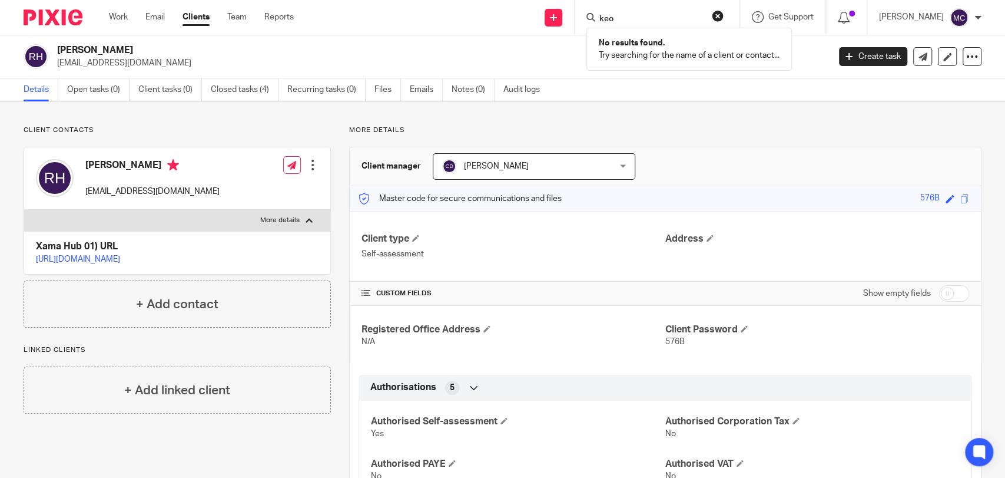
click at [636, 22] on input "keo" at bounding box center [651, 19] width 106 height 11
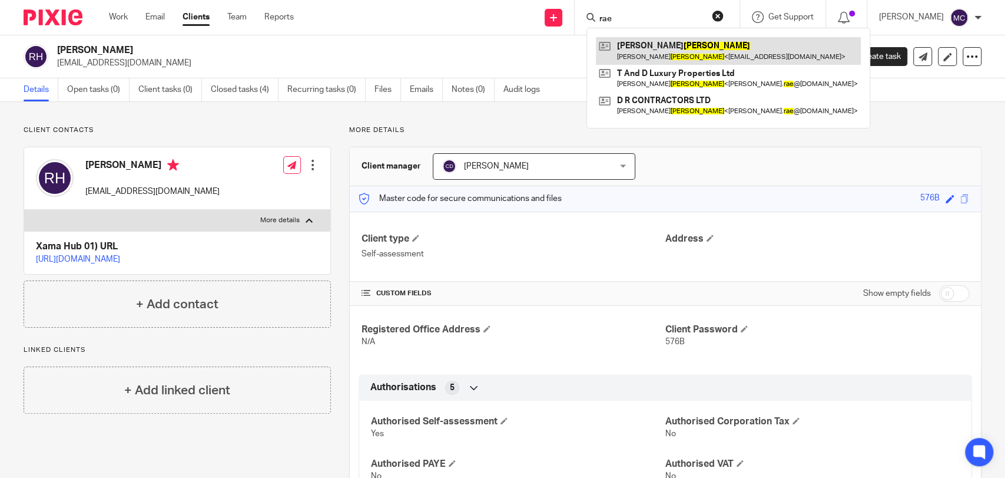
type input "rae"
click at [644, 56] on link at bounding box center [728, 50] width 265 height 27
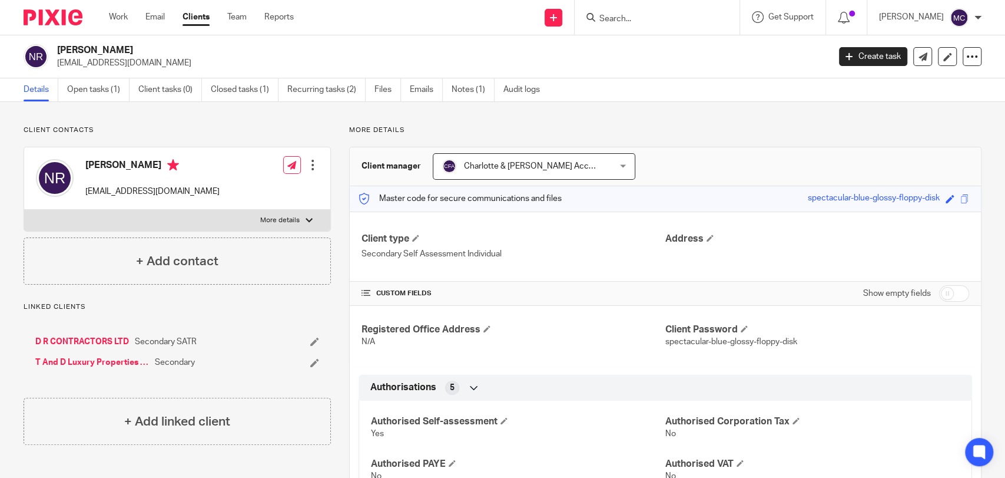
click at [609, 15] on input "Search" at bounding box center [651, 19] width 106 height 11
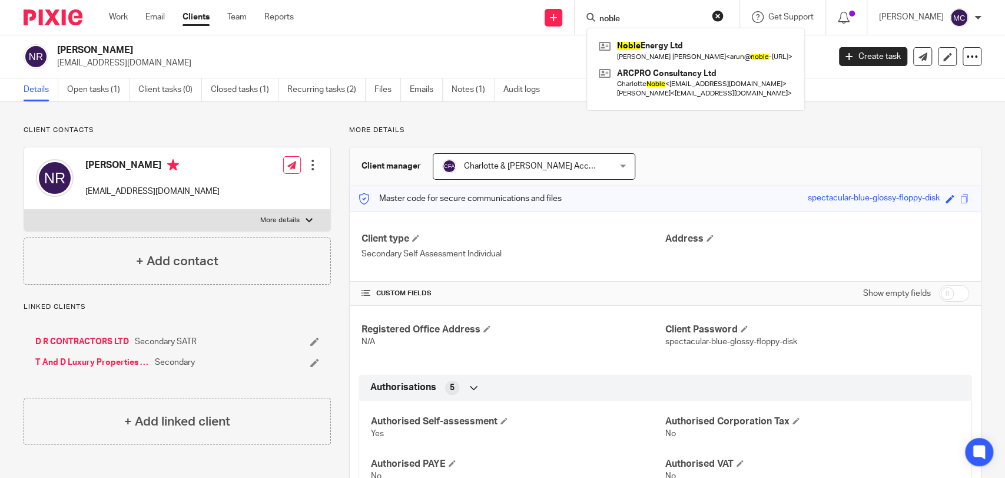
drag, startPoint x: 664, startPoint y: 1, endPoint x: 655, endPoint y: 15, distance: 17.5
click at [655, 15] on input "noble" at bounding box center [651, 19] width 106 height 11
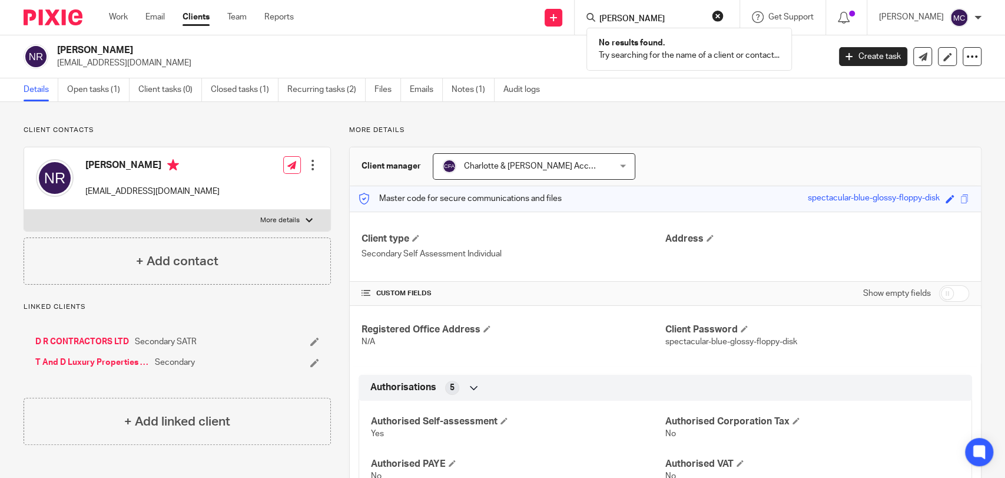
click at [643, 21] on input "[PERSON_NAME]" at bounding box center [651, 19] width 106 height 11
click at [643, 21] on input "harry noble" at bounding box center [651, 19] width 106 height 11
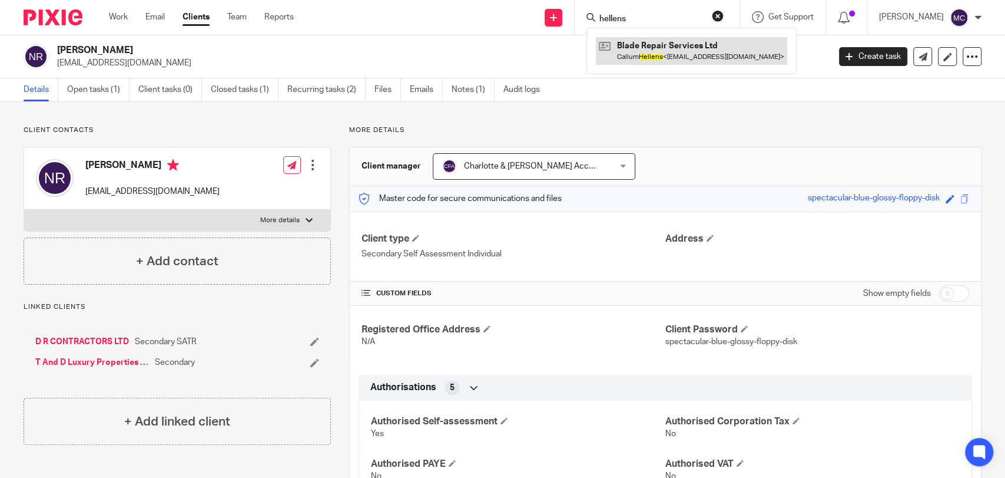
type input "hellens"
click at [646, 44] on link at bounding box center [691, 50] width 191 height 27
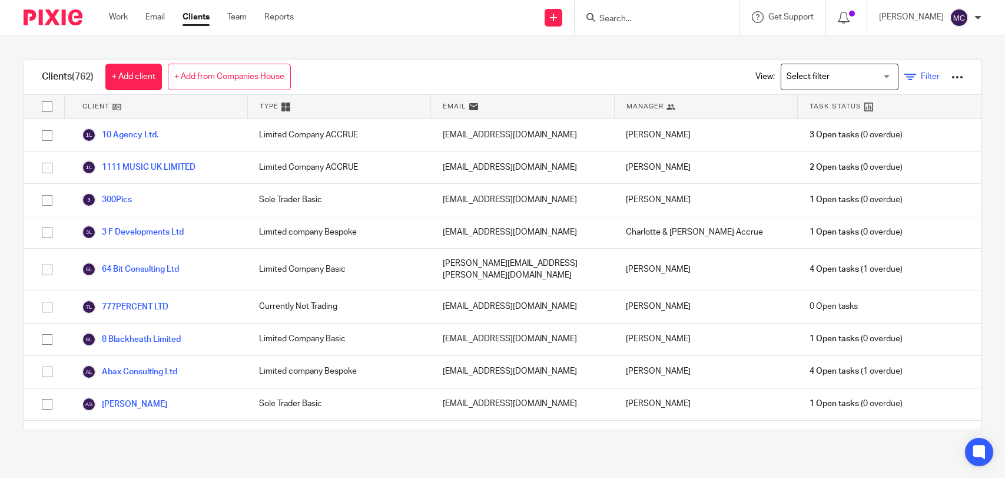
click at [829, 79] on input "Search for option" at bounding box center [837, 77] width 109 height 21
click at [904, 80] on icon at bounding box center [910, 77] width 12 height 12
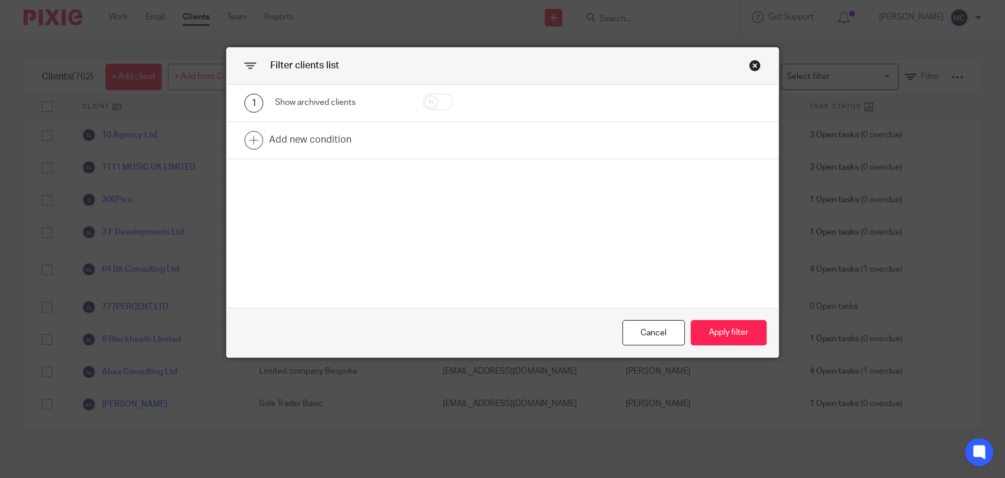
click at [426, 99] on input "checkbox" at bounding box center [438, 102] width 30 height 16
checkbox input "true"
click at [727, 330] on button "Apply filter" at bounding box center [729, 332] width 76 height 25
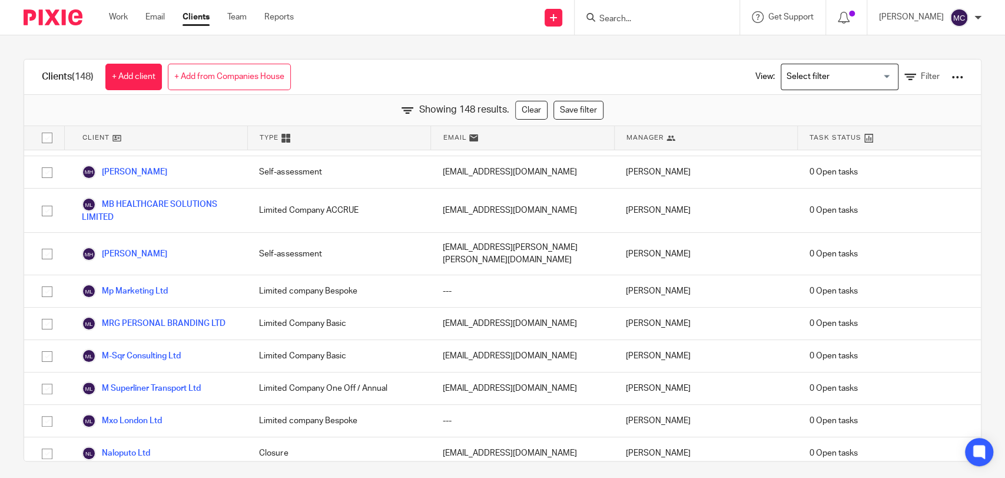
scroll to position [2424, 0]
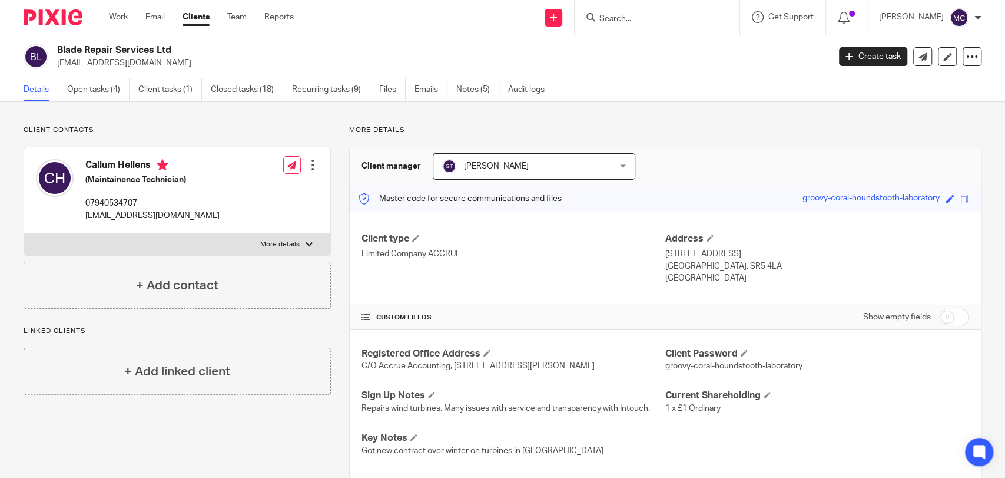
click at [631, 18] on input "Search" at bounding box center [651, 19] width 106 height 11
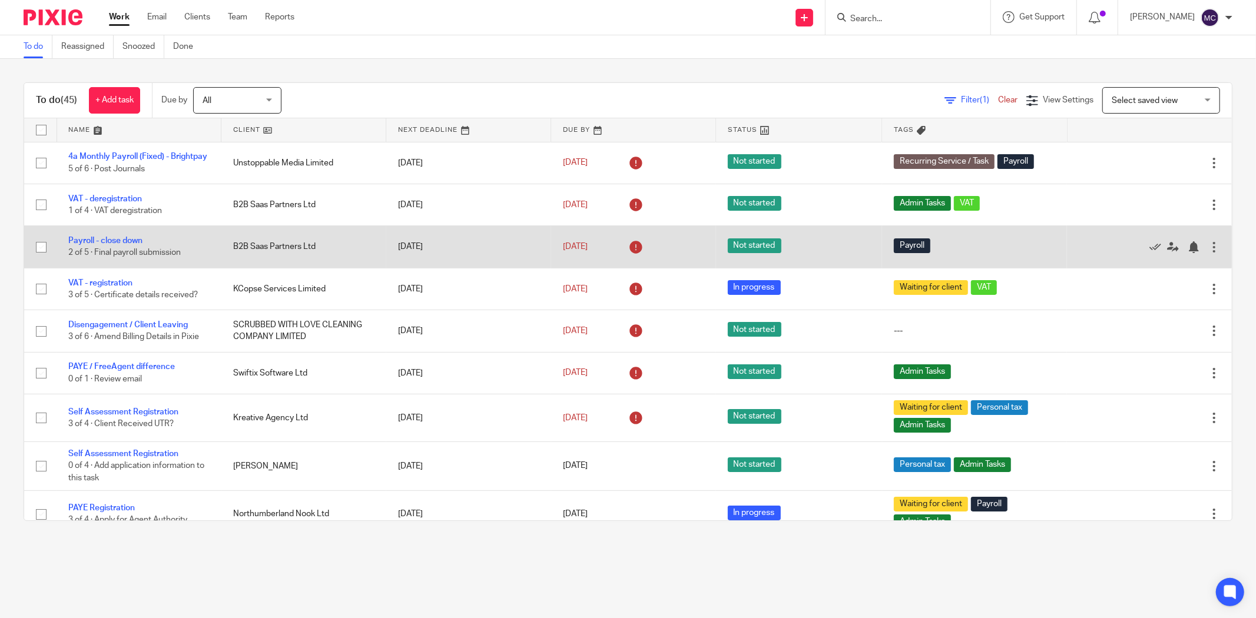
click at [352, 246] on td "B2B Saas Partners Ltd" at bounding box center [303, 247] width 165 height 42
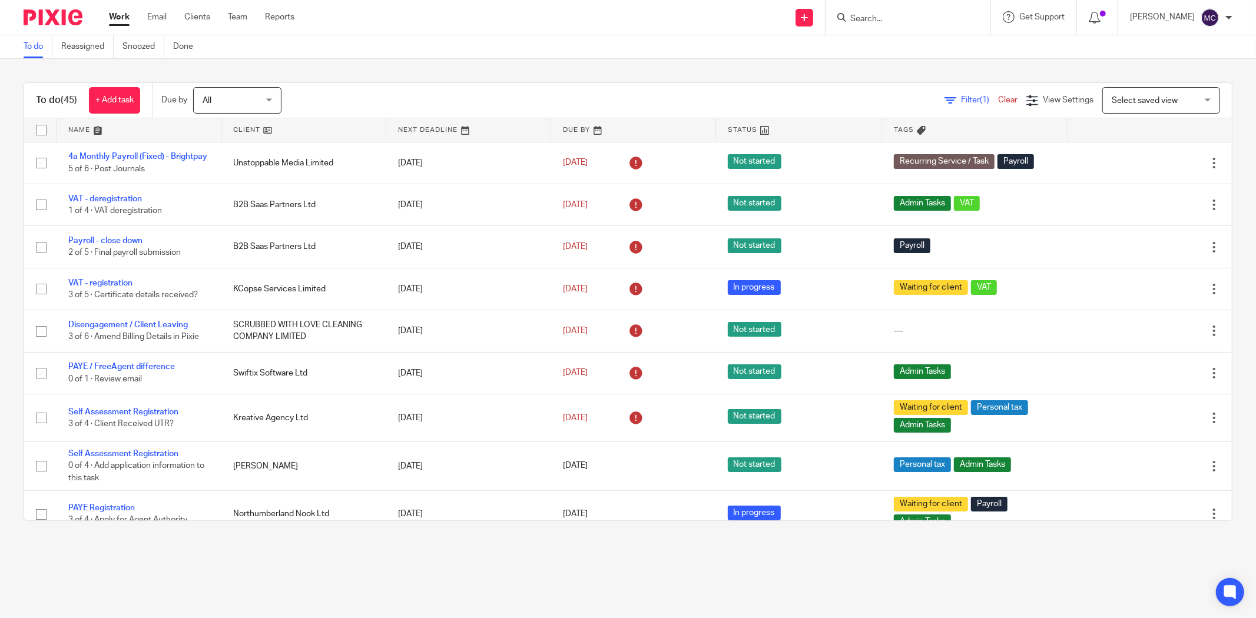
click at [399, 62] on div "To do (45) + Add task Due by All All [DATE] [DATE] This week Next week This mon…" at bounding box center [628, 302] width 1256 height 486
